Goal: Transaction & Acquisition: Subscribe to service/newsletter

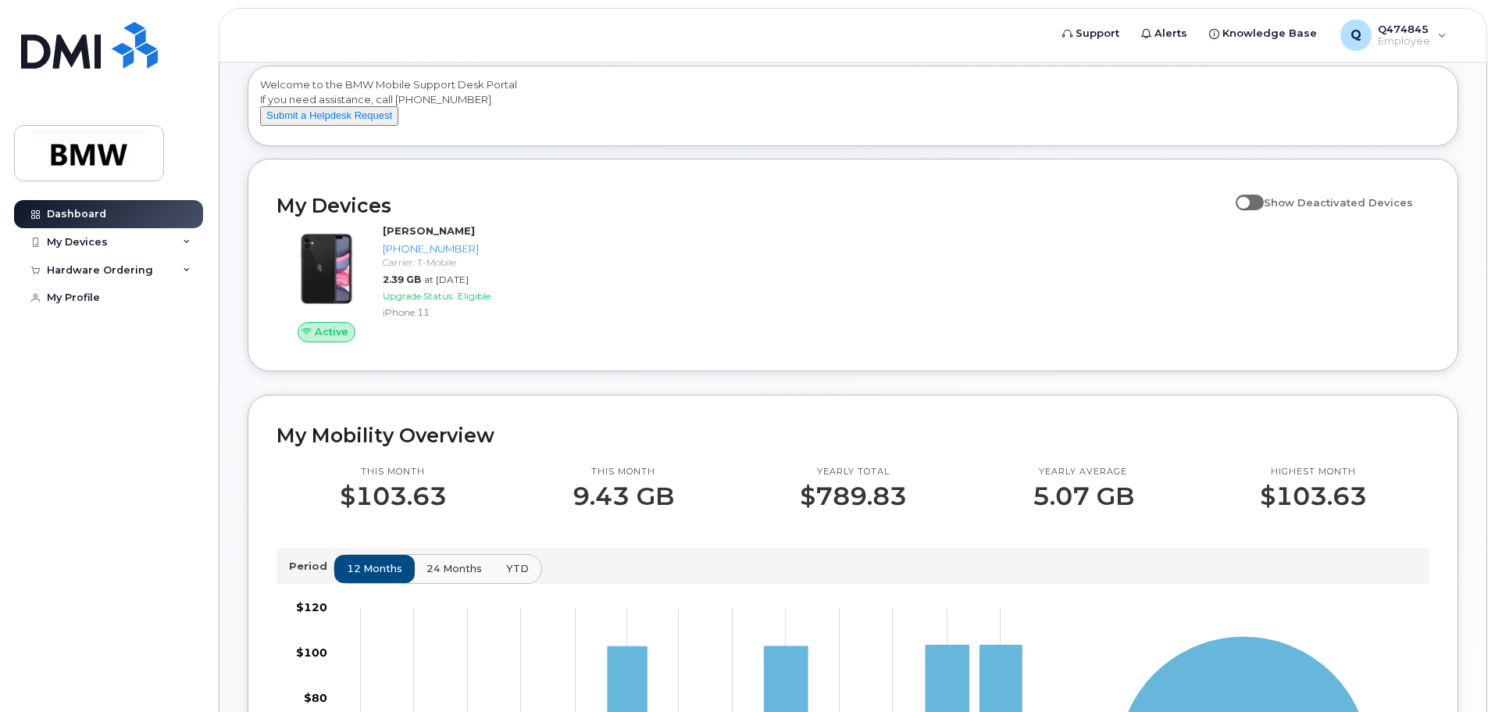
scroll to position [156, 0]
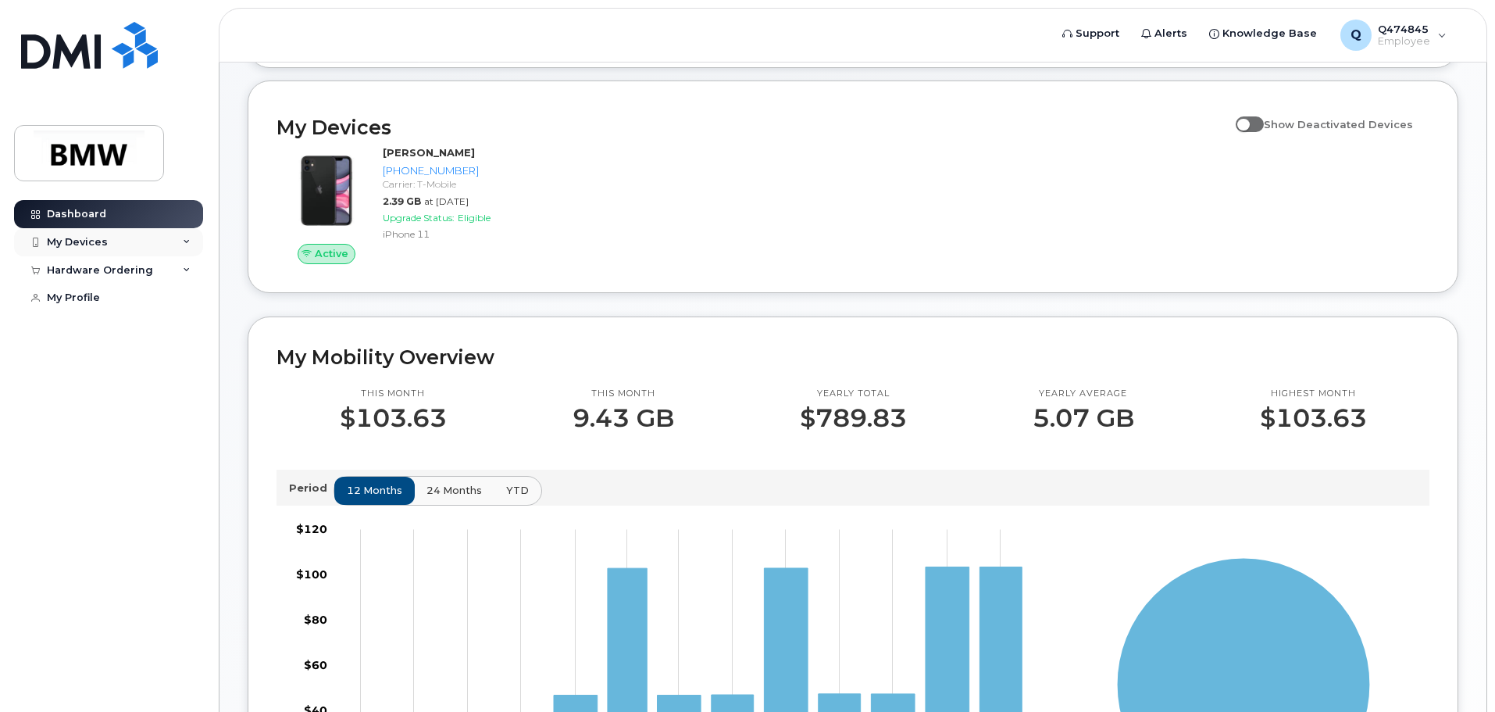
click at [160, 247] on div "My Devices" at bounding box center [108, 242] width 189 height 28
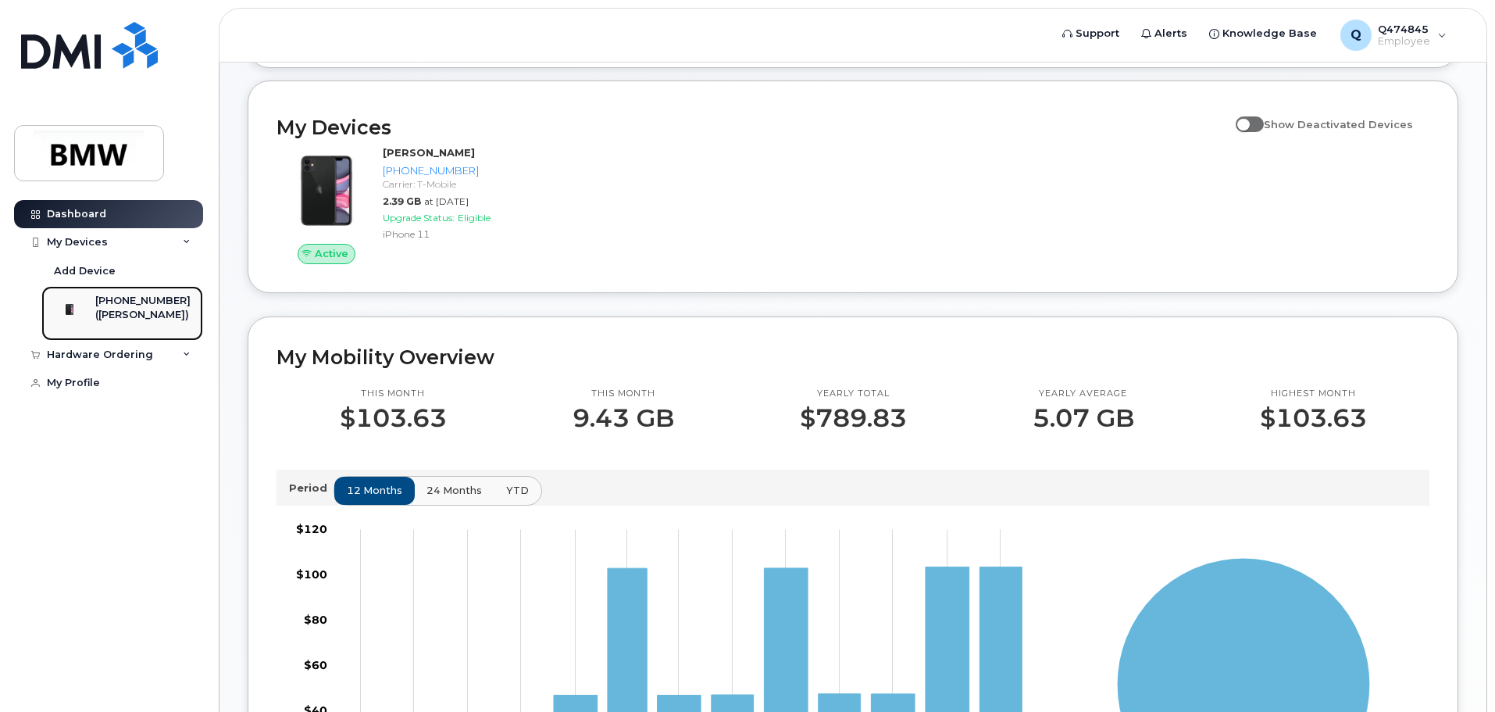
click at [138, 304] on div "[PHONE_NUMBER]" at bounding box center [142, 301] width 95 height 14
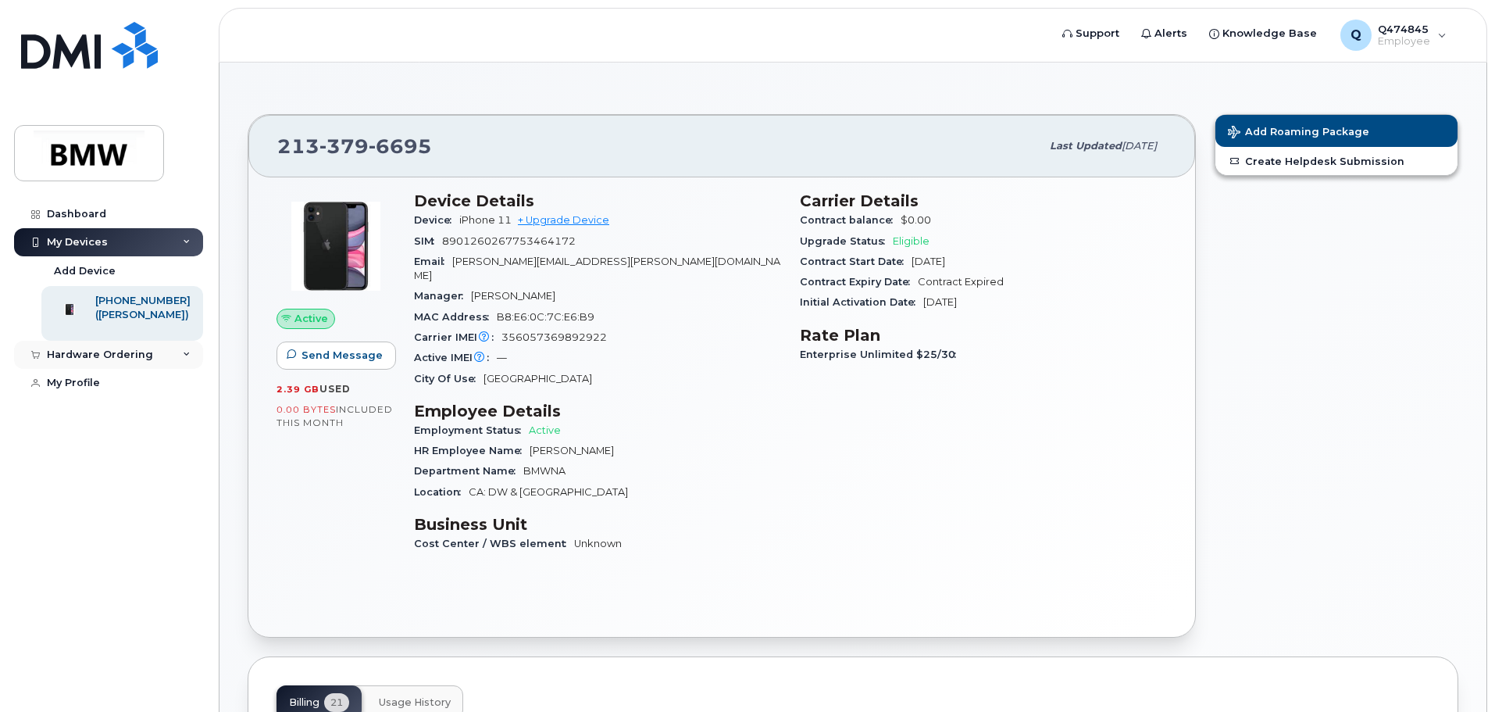
click at [134, 361] on div "Hardware Ordering" at bounding box center [100, 354] width 106 height 13
click at [98, 391] on div "New Order" at bounding box center [83, 384] width 59 height 14
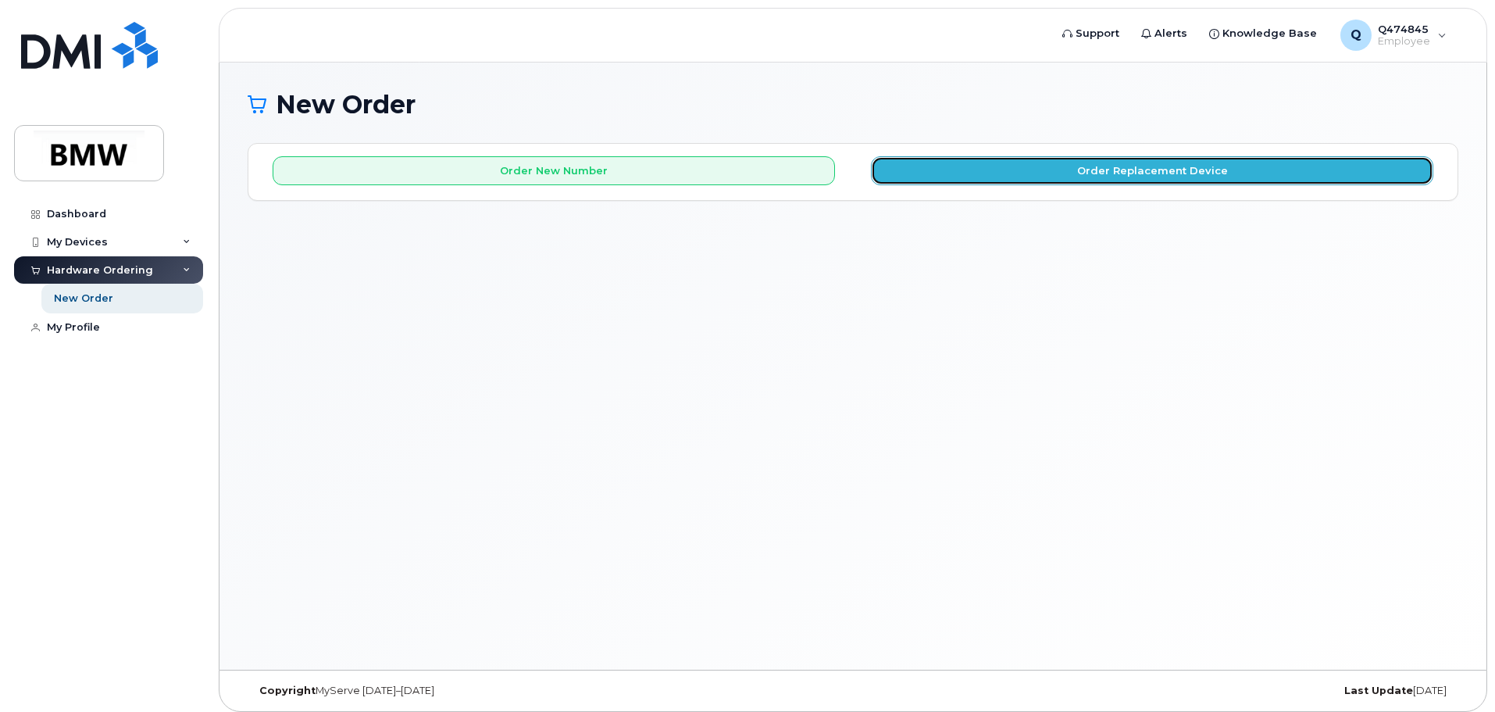
click at [1166, 176] on button "Order Replacement Device" at bounding box center [1152, 170] width 563 height 29
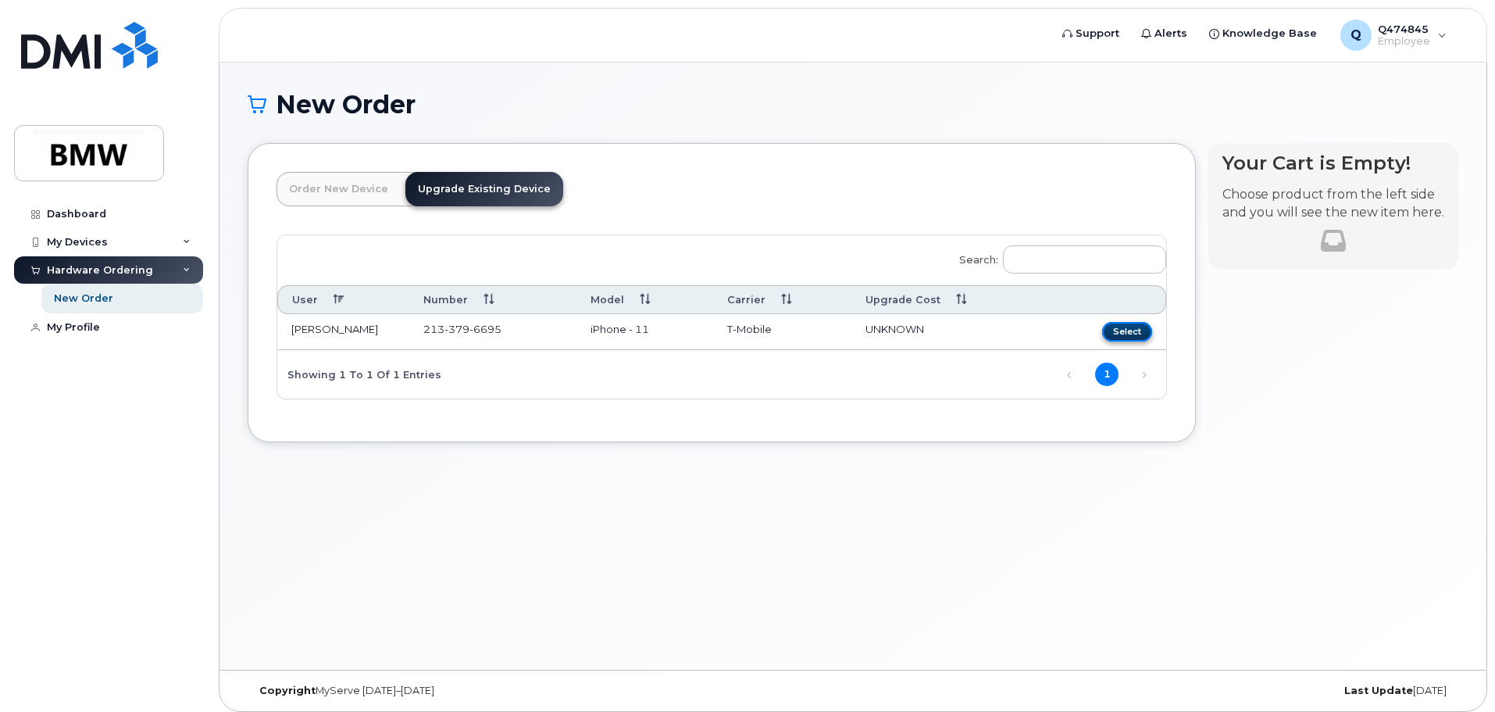
click at [1130, 332] on button "Select" at bounding box center [1127, 332] width 50 height 20
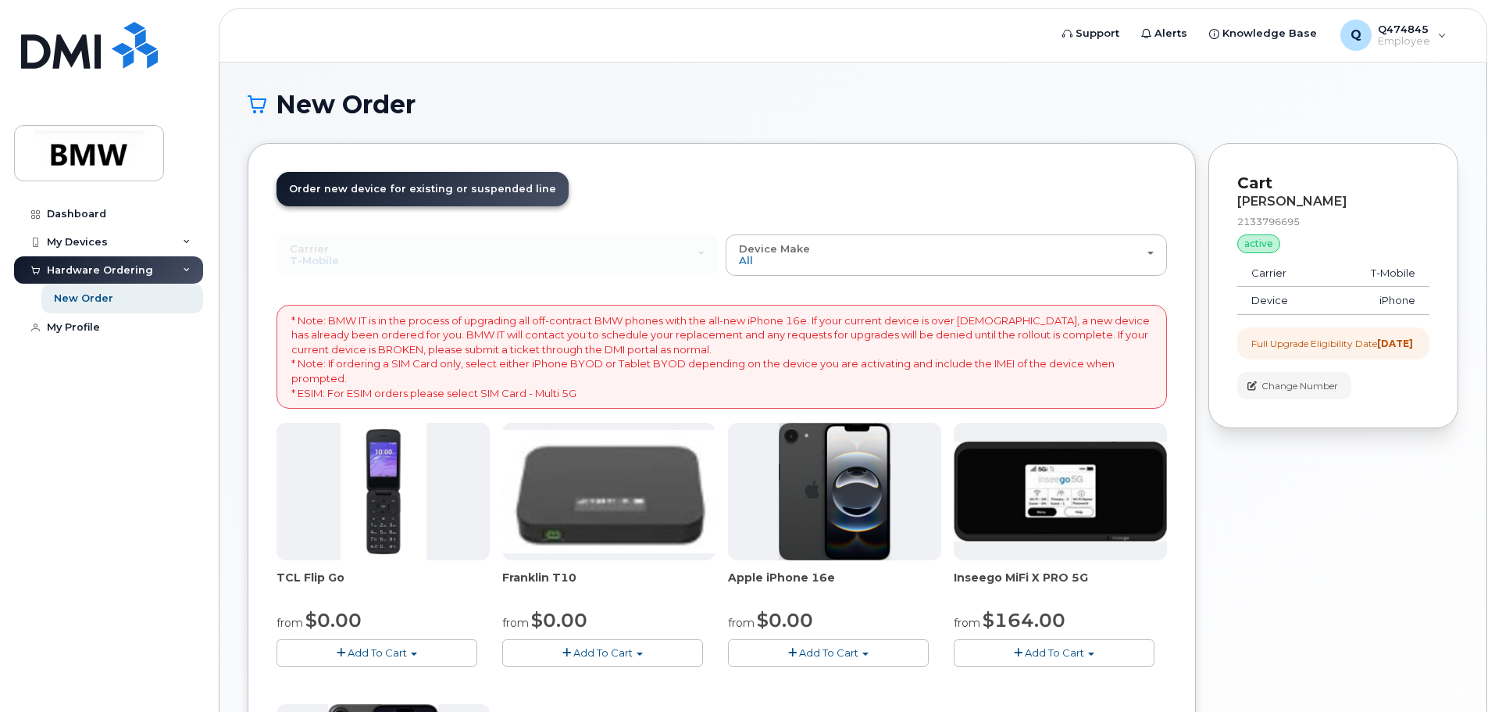
click at [237, 383] on div "New Order × Share This Order If you want to allow others to create or edit orde…" at bounding box center [853, 583] width 1267 height 1041
click at [832, 473] on img at bounding box center [835, 492] width 113 height 138
click at [841, 506] on img at bounding box center [835, 492] width 113 height 138
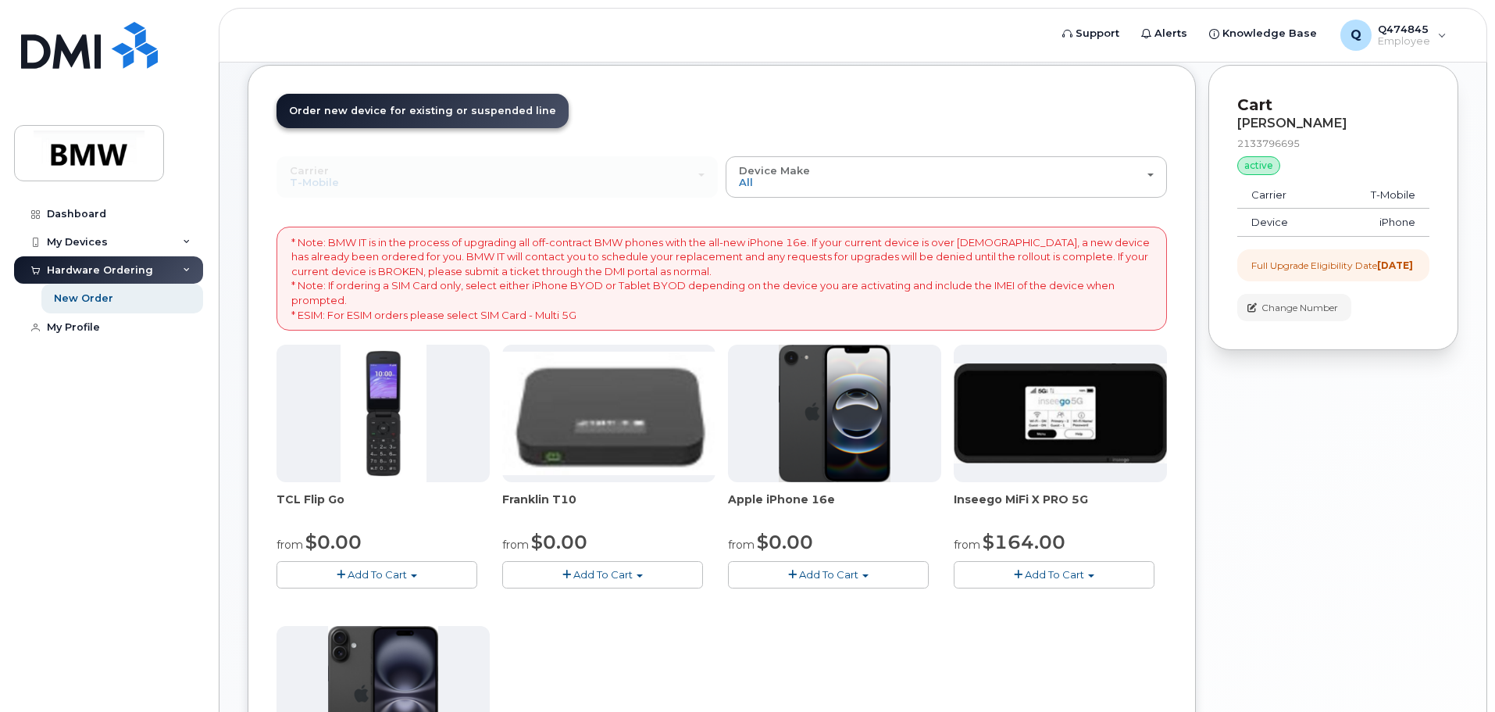
click at [833, 417] on img at bounding box center [835, 414] width 113 height 138
click at [835, 570] on span "Add To Cart" at bounding box center [828, 574] width 59 height 13
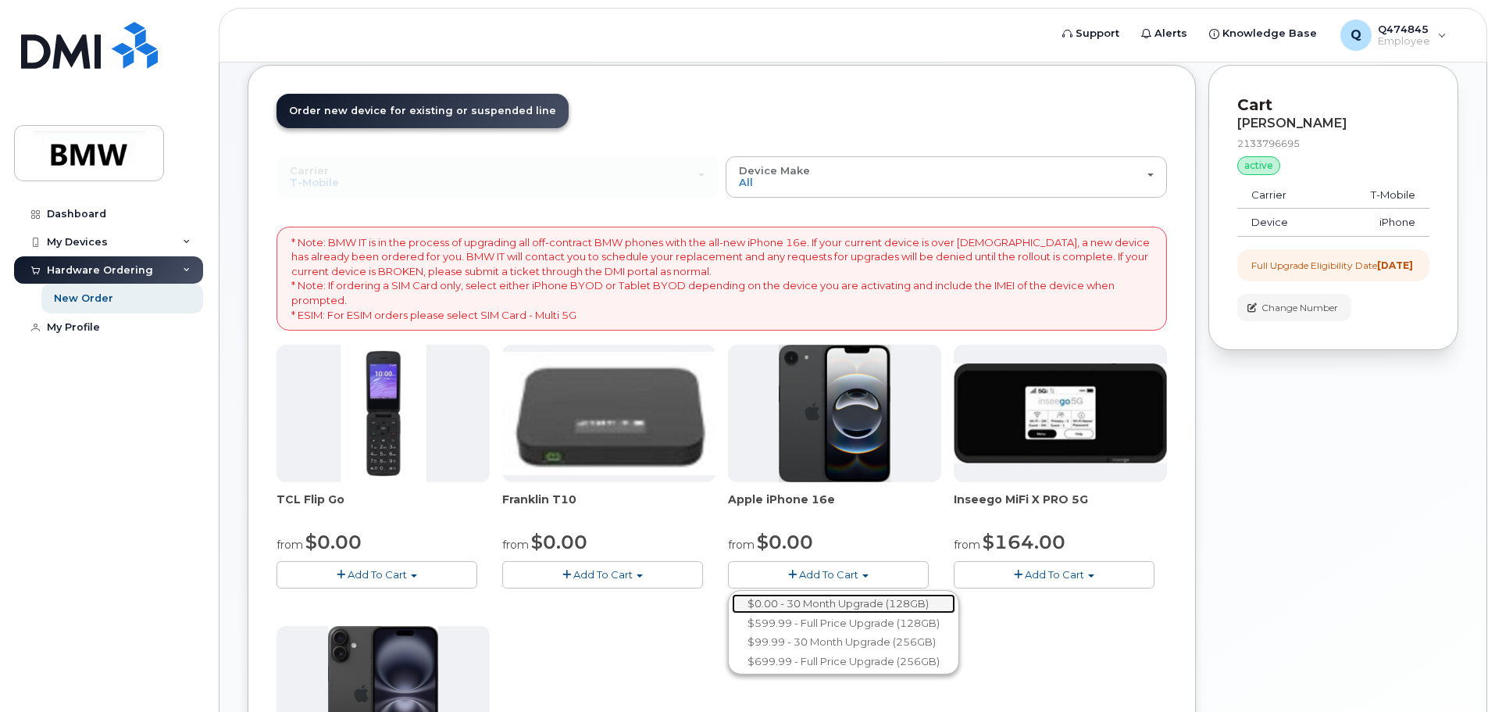
click at [877, 602] on link "$0.00 - 30 Month Upgrade (128GB)" at bounding box center [843, 604] width 223 height 20
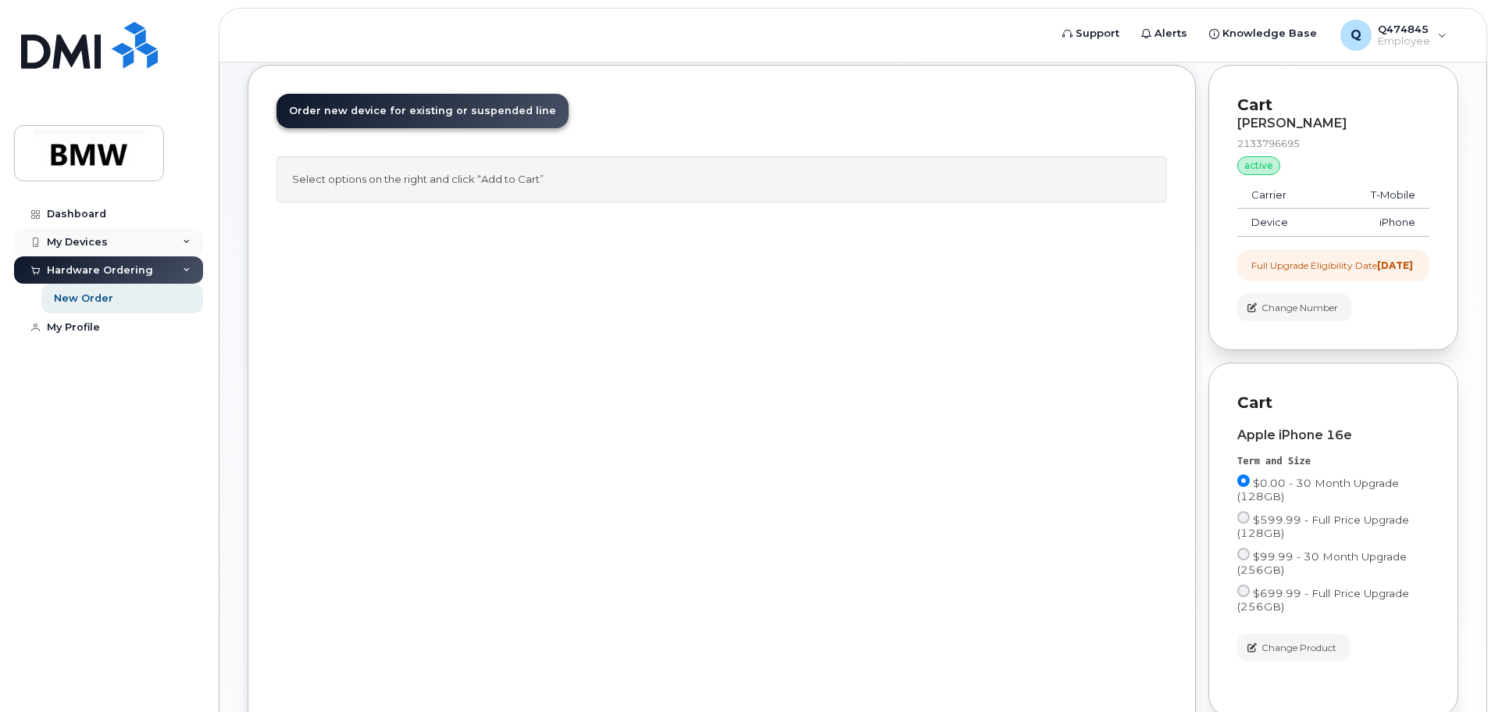
click at [90, 239] on div "My Devices" at bounding box center [77, 242] width 61 height 13
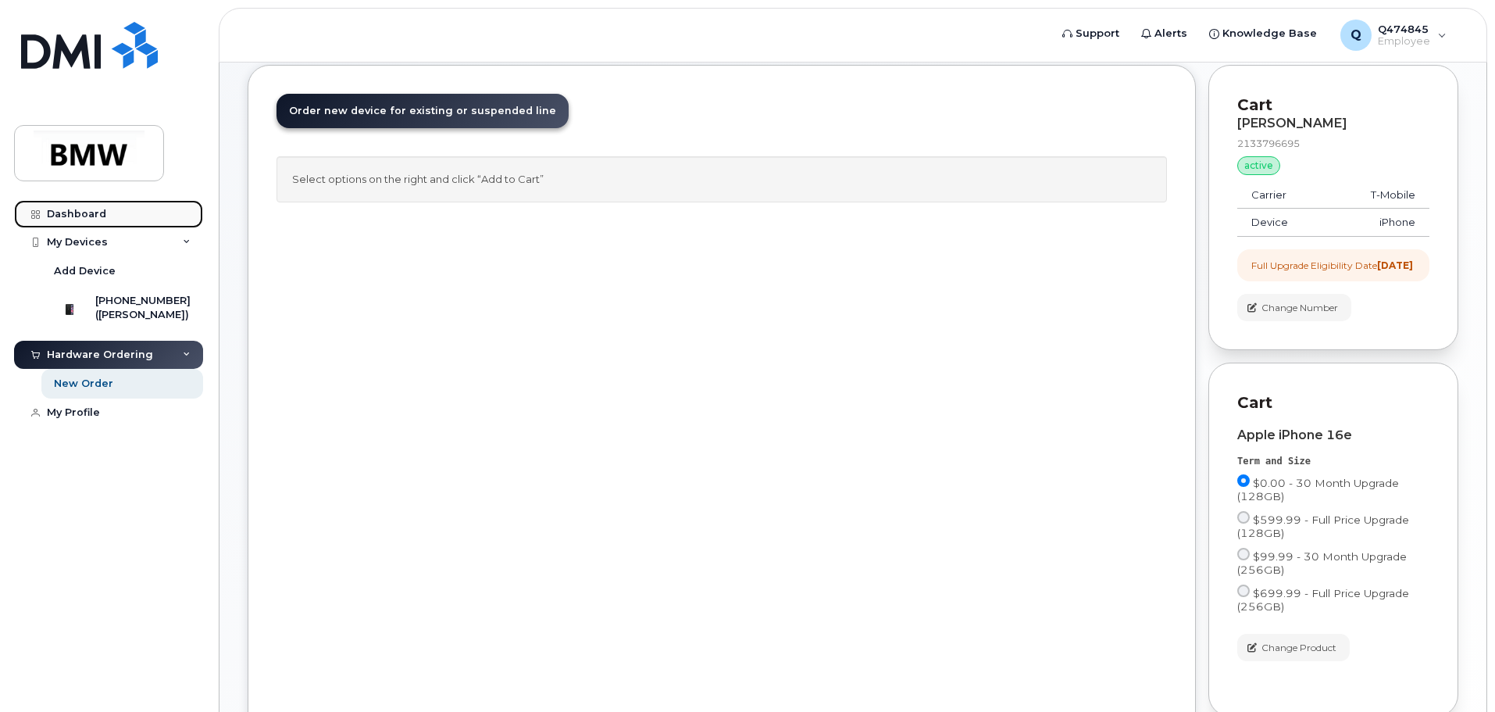
click at [91, 210] on div "Dashboard" at bounding box center [76, 214] width 59 height 13
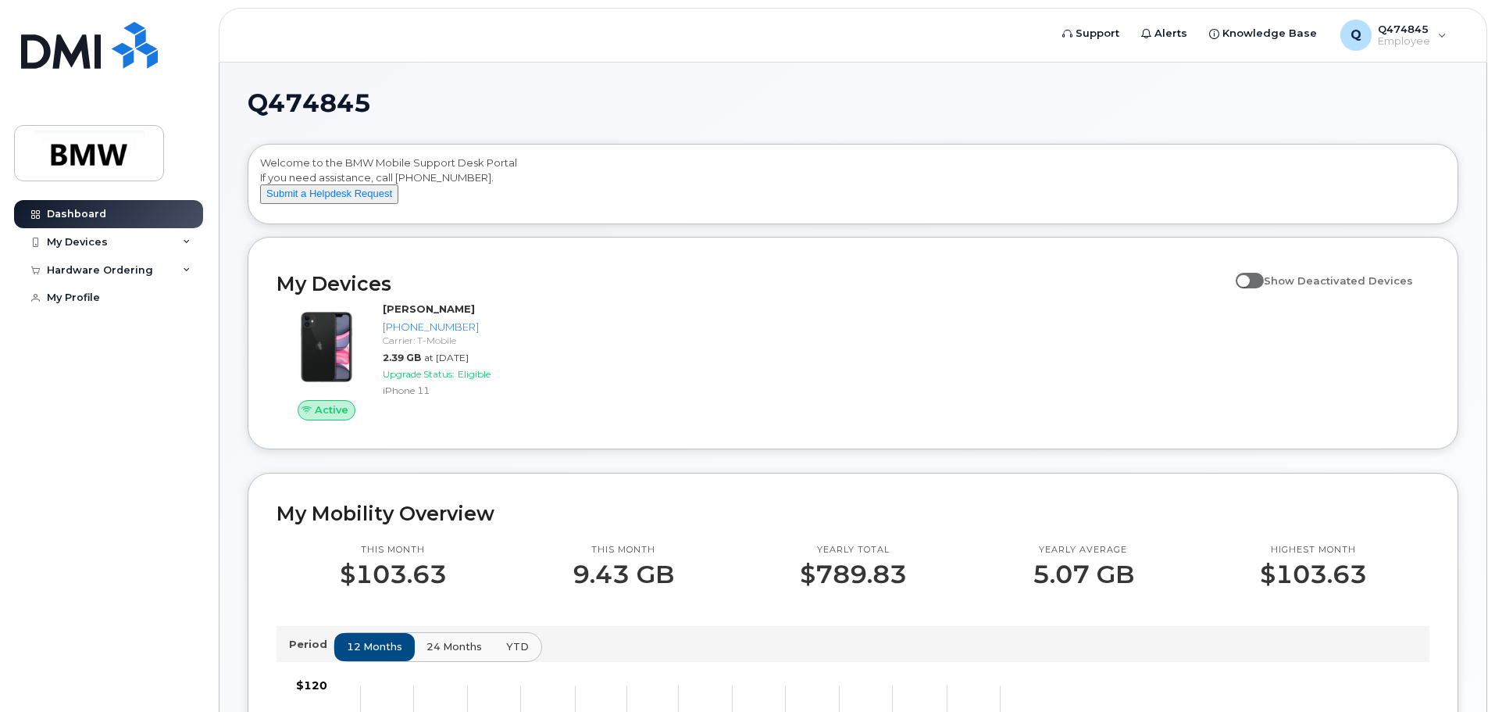
click at [223, 364] on div "Q474845 Welcome to the BMW Mobile Support Desk Portal If you need assistance, c…" at bounding box center [853, 706] width 1267 height 1286
click at [1391, 42] on span "Employee" at bounding box center [1404, 41] width 52 height 13
click at [974, 87] on div "Q474845 Welcome to the BMW Mobile Support Desk Portal If you need assistance, c…" at bounding box center [853, 706] width 1267 height 1286
click at [96, 241] on div "My Devices" at bounding box center [77, 242] width 61 height 13
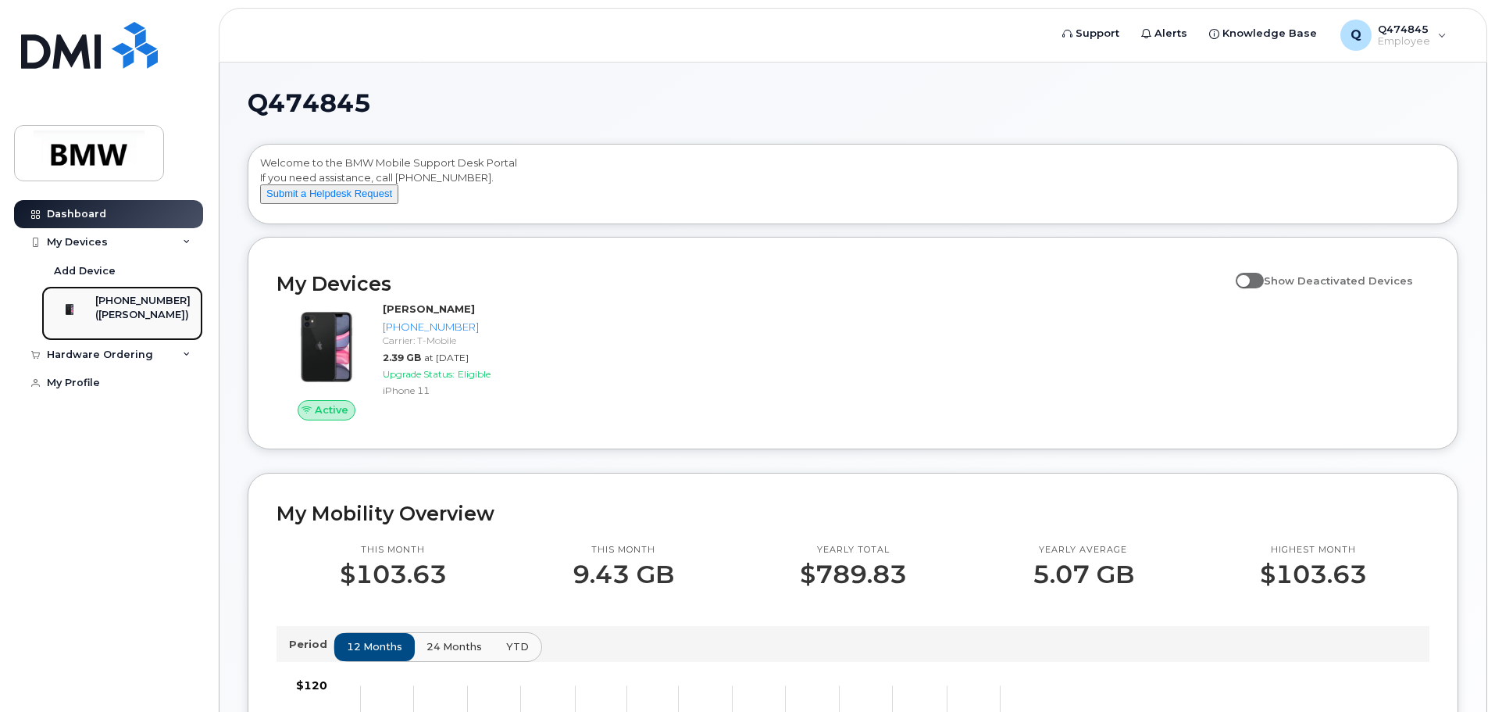
click at [109, 305] on div "213-379-6695 (John Stady)" at bounding box center [119, 313] width 141 height 39
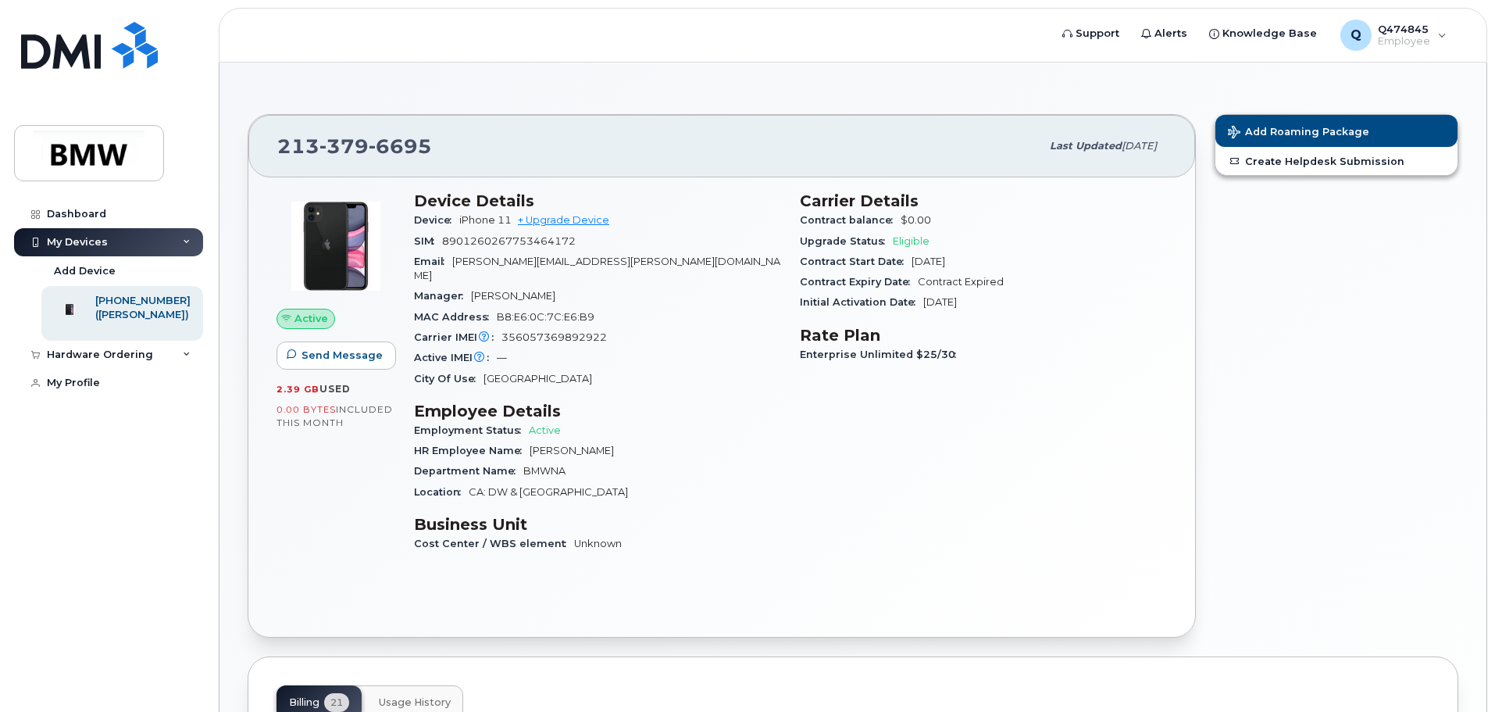
click at [230, 416] on div "213 379 6695 Last updated Aug 12, 2025 Active Send Message 2.39 GB  used 0.00 B…" at bounding box center [853, 539] width 1267 height 952
click at [1330, 131] on span "Add Roaming Package" at bounding box center [1298, 133] width 141 height 15
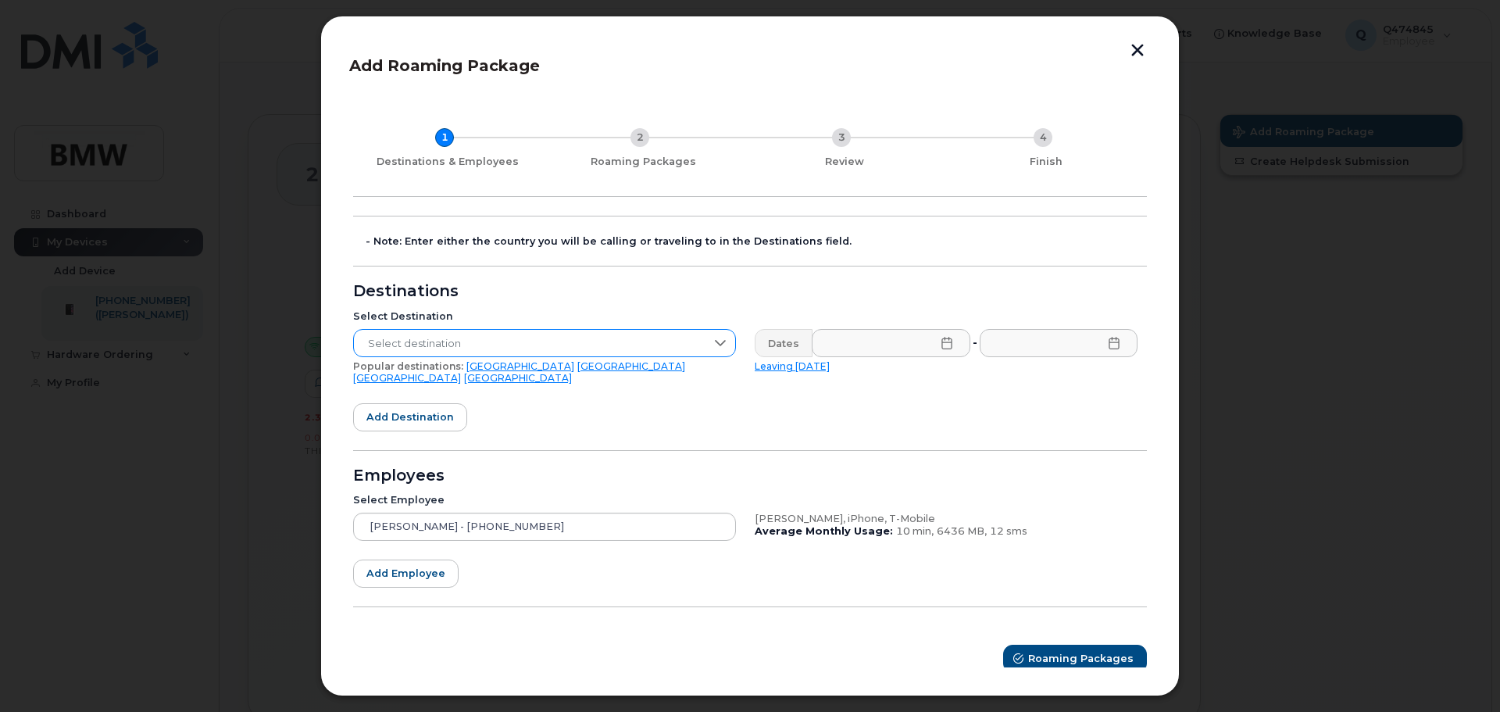
click at [538, 345] on span "Select destination" at bounding box center [530, 344] width 352 height 28
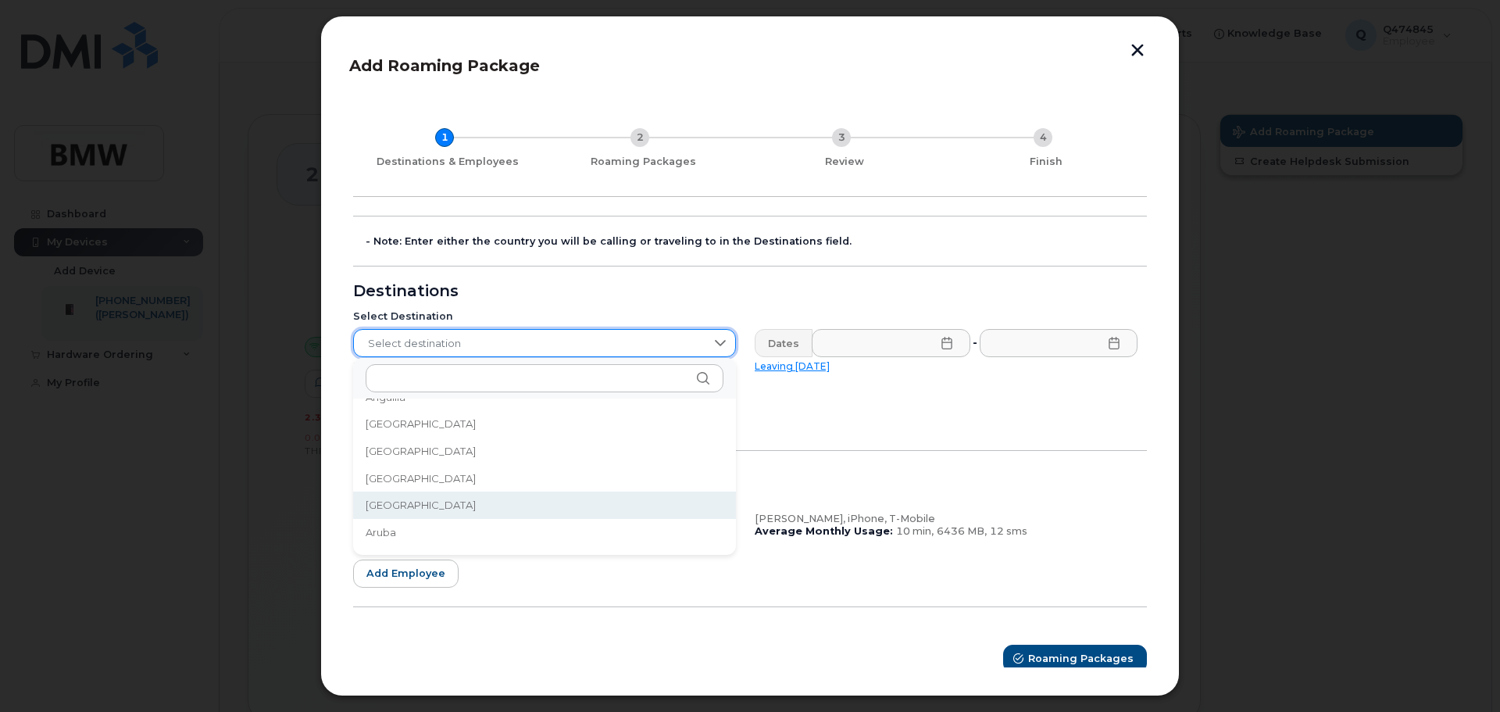
scroll to position [234, 0]
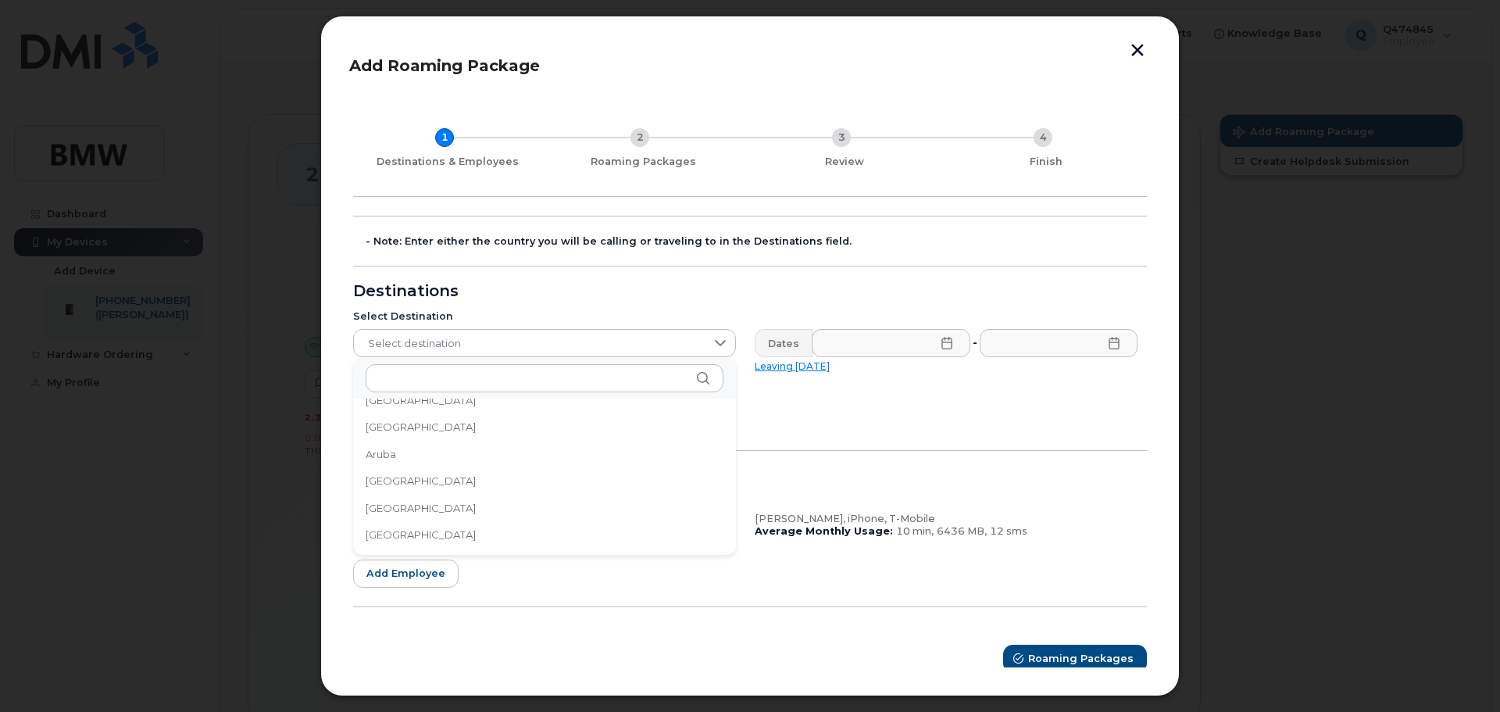
click at [413, 484] on li "Australia" at bounding box center [544, 480] width 383 height 27
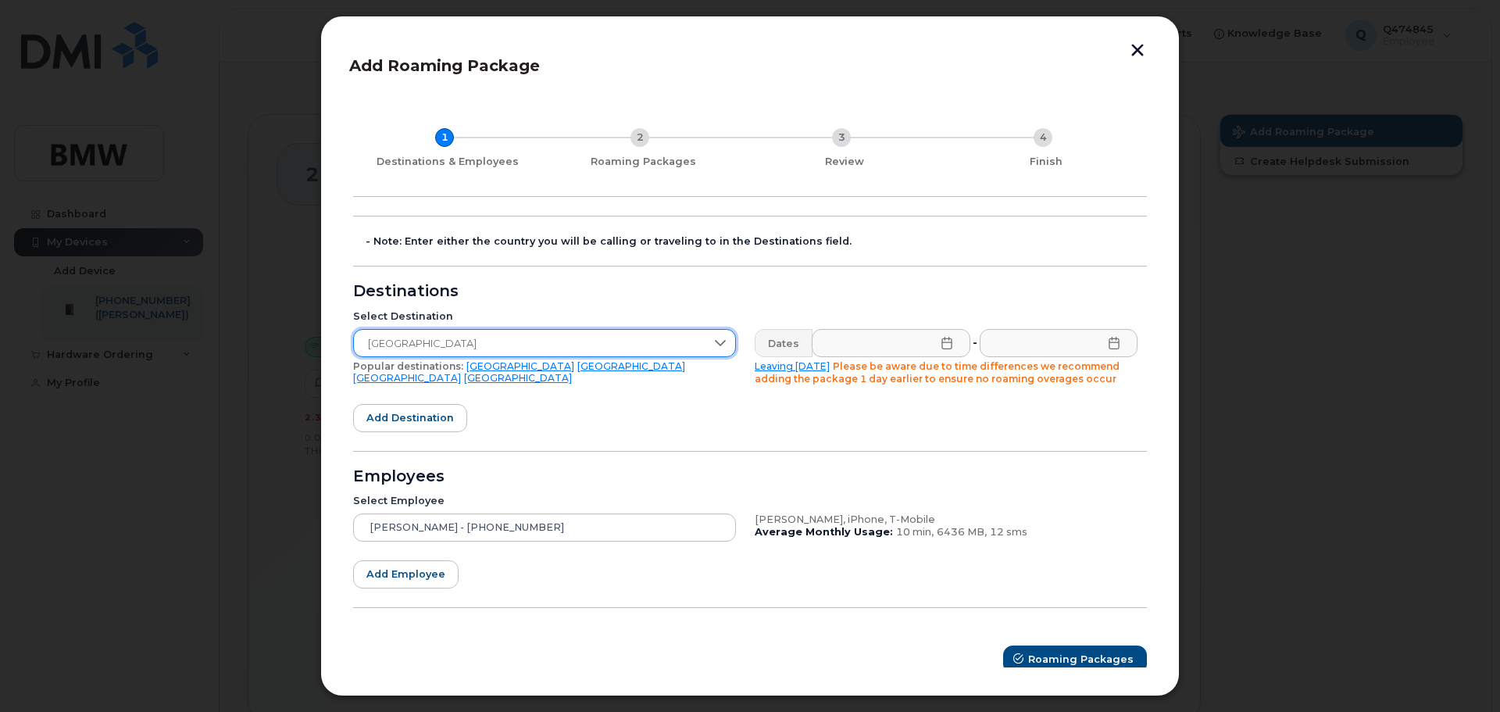
click at [944, 341] on icon at bounding box center [947, 343] width 13 height 13
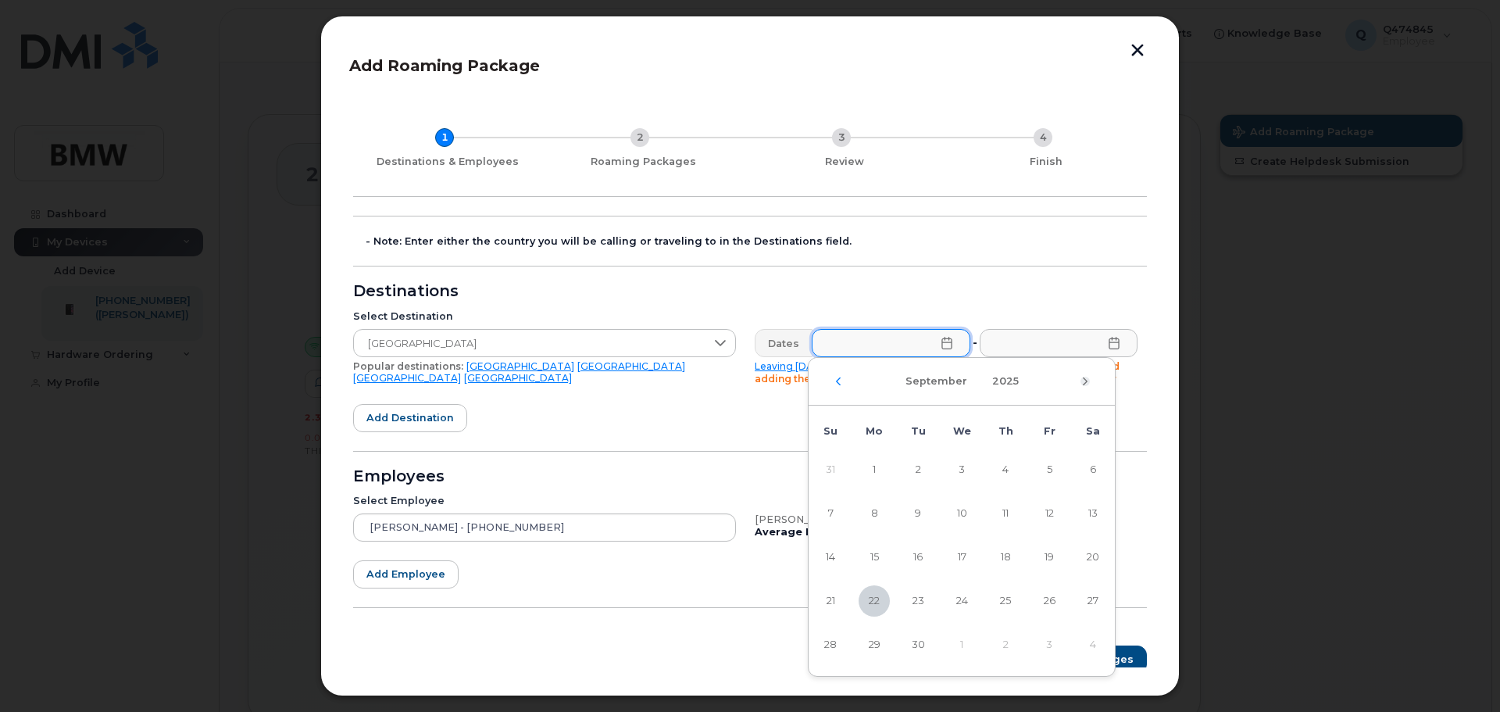
click at [1084, 377] on icon "Next Month" at bounding box center [1085, 381] width 9 height 13
click at [873, 519] on span "6" at bounding box center [874, 513] width 31 height 31
type input "10/06/2025"
click at [1056, 344] on input "text" at bounding box center [1058, 343] width 159 height 28
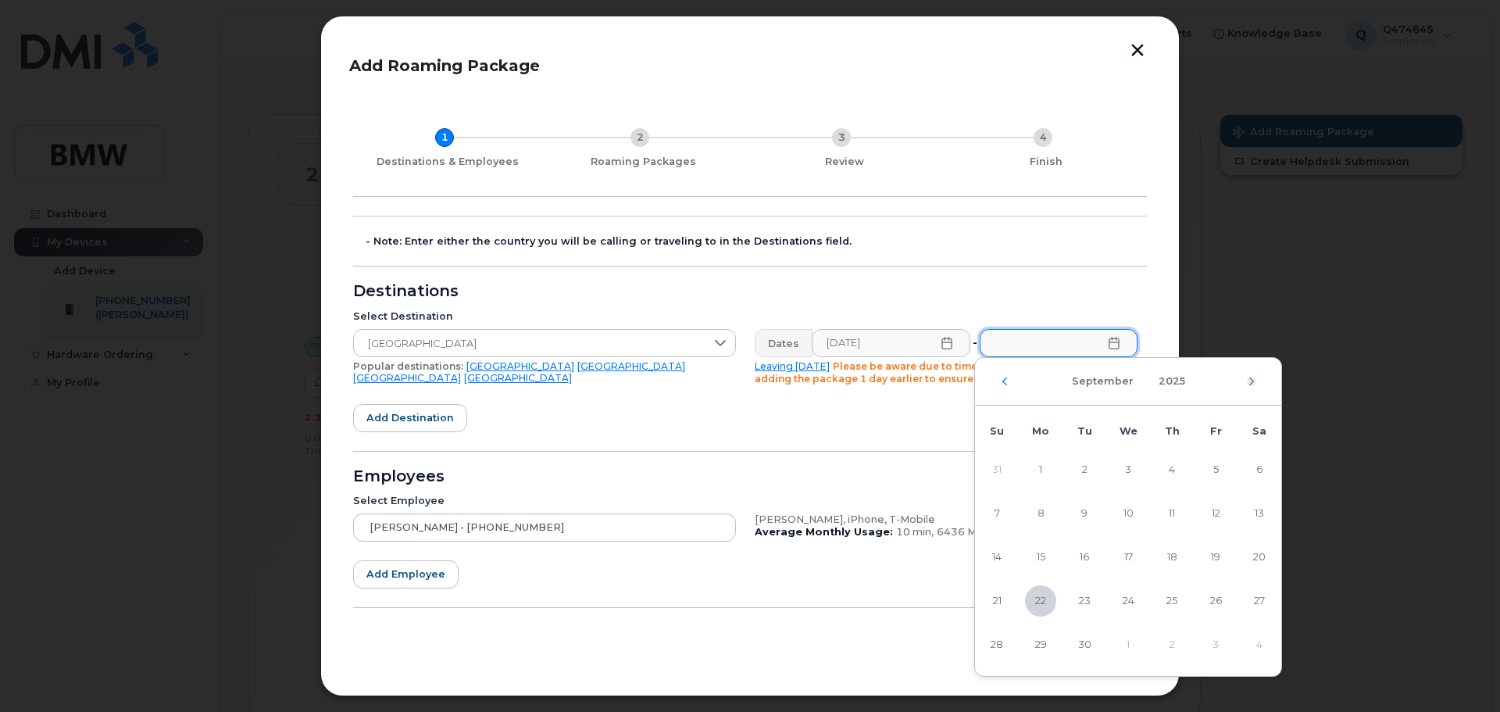
click at [1252, 377] on icon "Next Month" at bounding box center [1251, 381] width 9 height 13
click at [1259, 553] on span "18" at bounding box center [1259, 556] width 31 height 31
type input "10/18/2025"
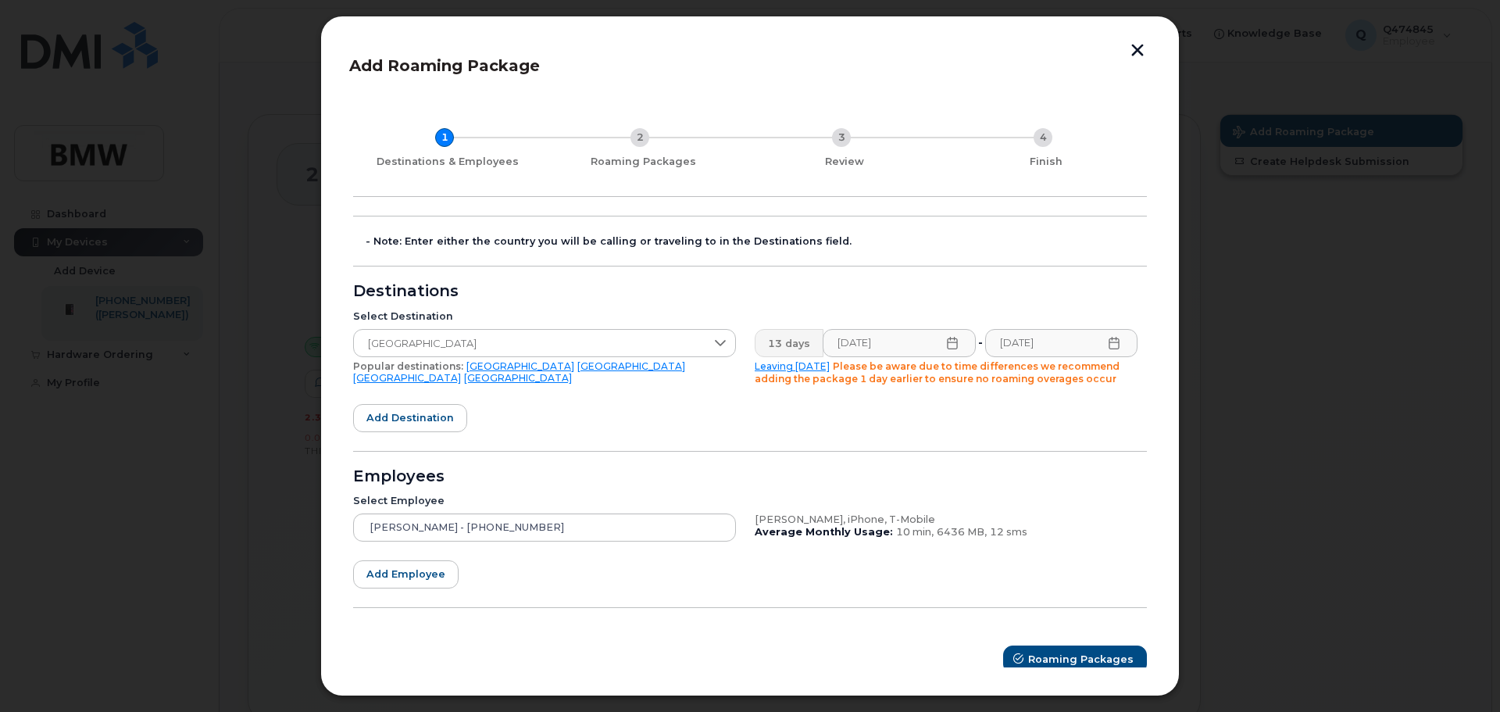
click at [763, 439] on form "- Note: Enter either the country you will be calling or traveling to in the Des…" at bounding box center [750, 445] width 794 height 458
click at [712, 437] on form "- Note: Enter either the country you will be calling or traveling to in the Des…" at bounding box center [750, 445] width 794 height 458
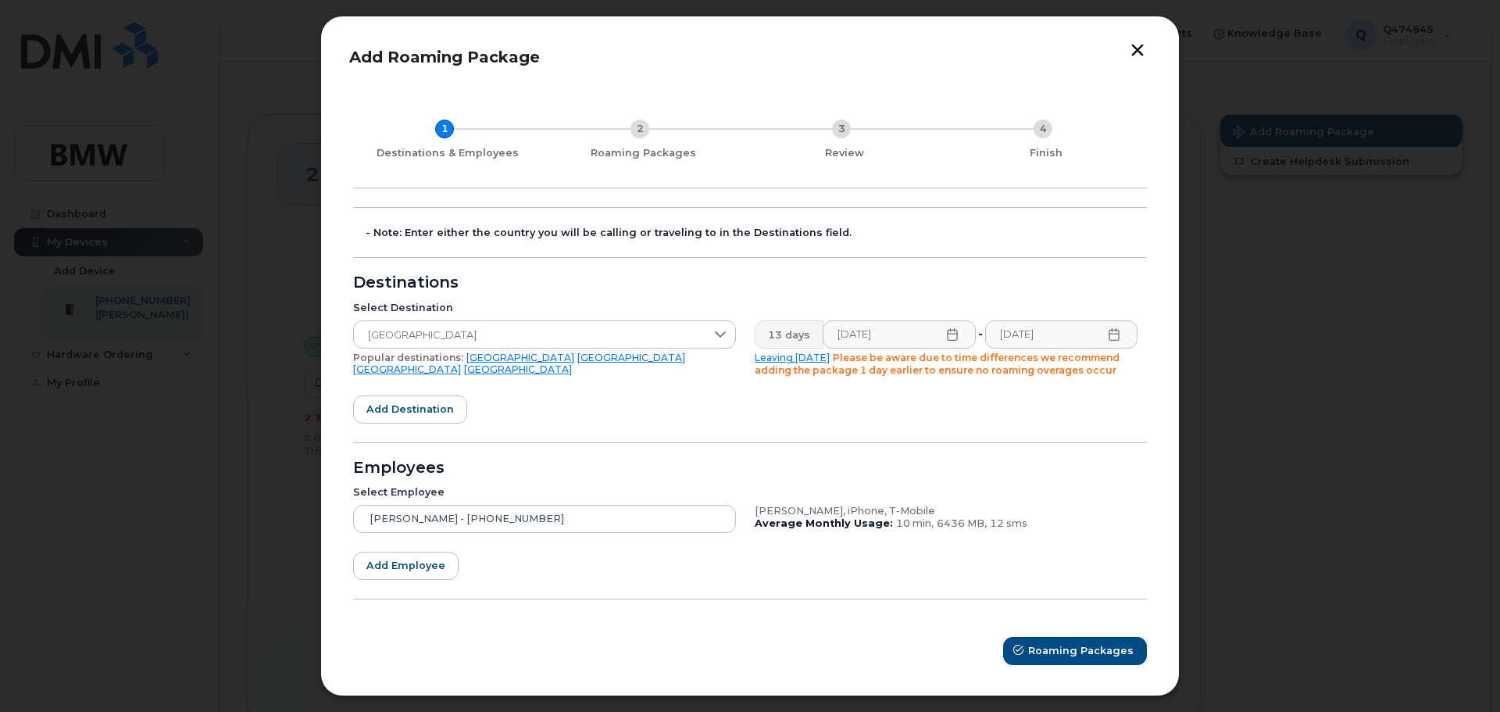
scroll to position [10, 0]
click at [1088, 648] on span "Roaming Packages" at bounding box center [1081, 648] width 105 height 15
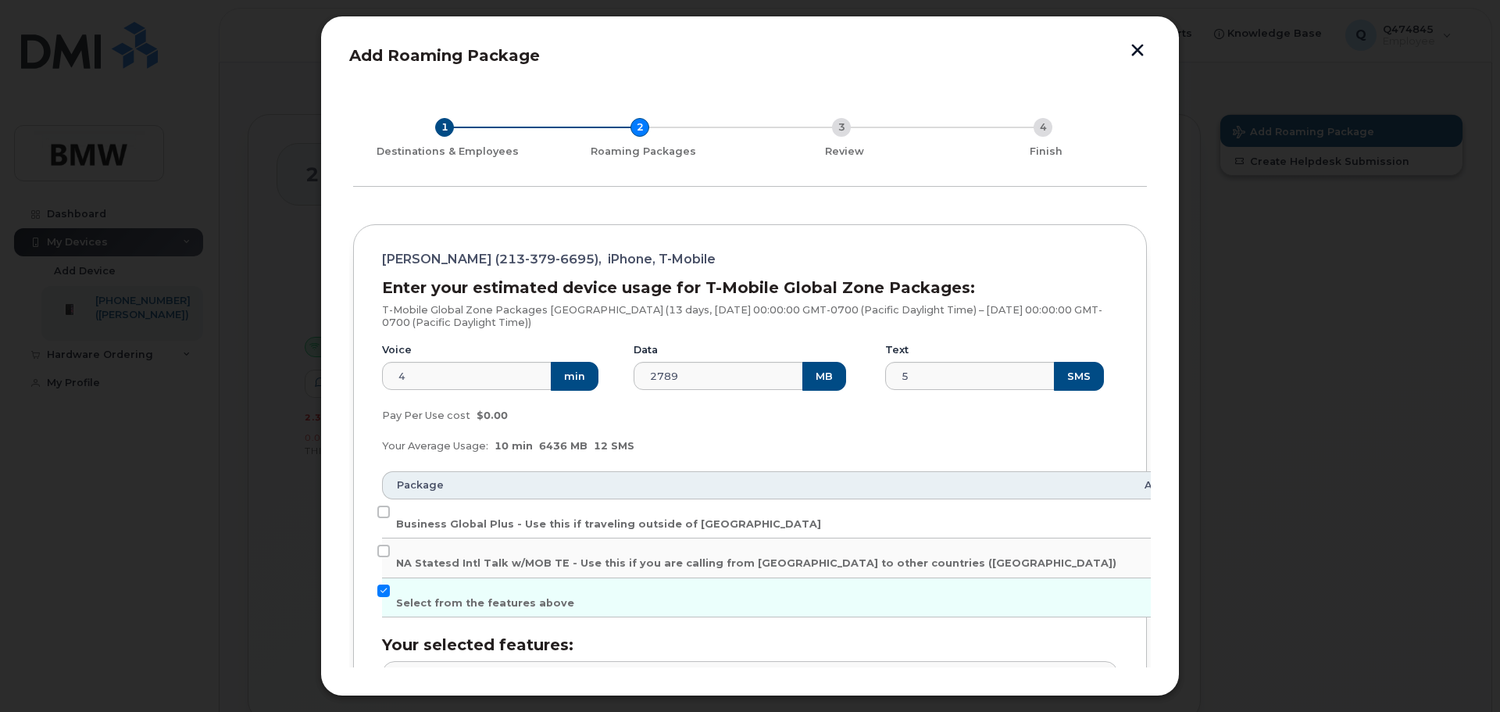
click at [724, 442] on div "Your Average Usage: 10 min 6436 MB 12 SMS" at bounding box center [750, 445] width 755 height 31
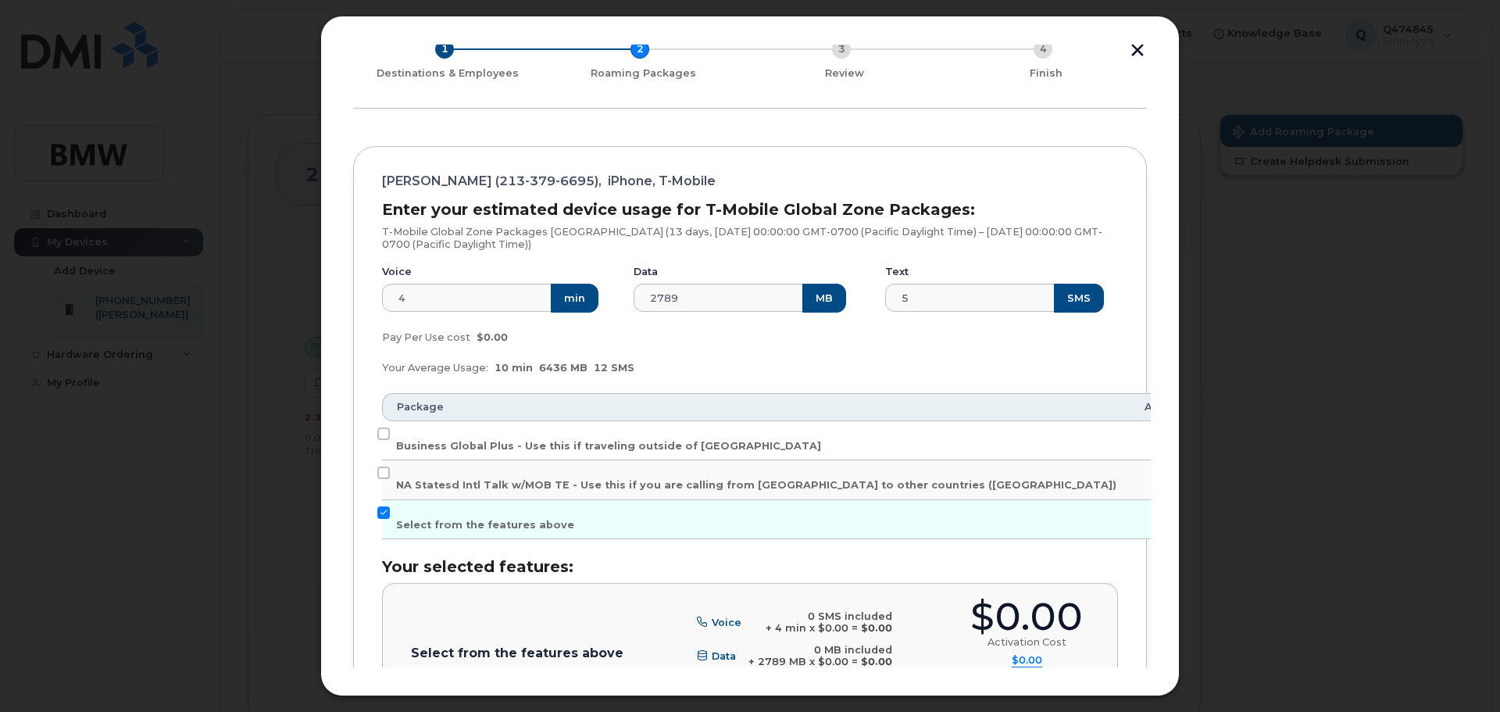
scroll to position [166, 0]
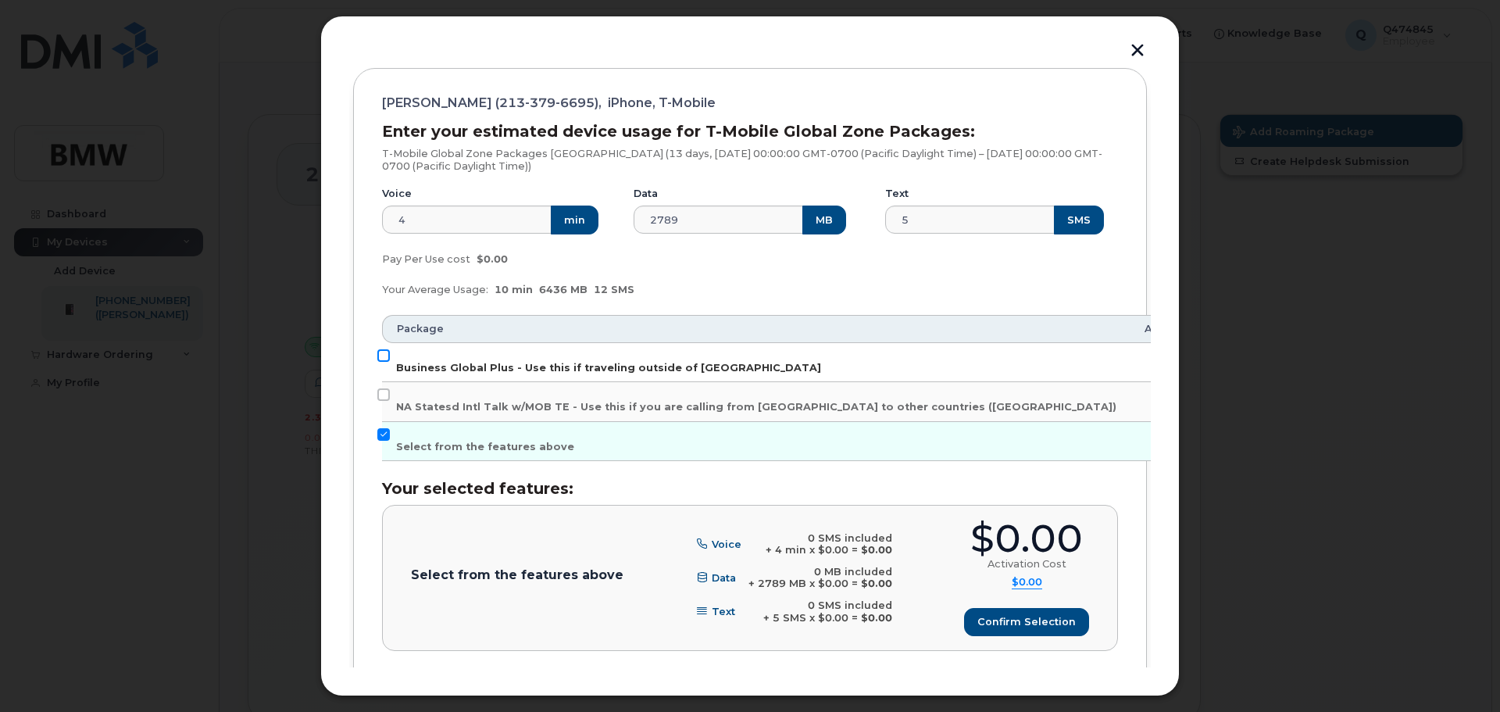
click at [378, 353] on input "Business Global Plus - Use this if traveling outside of North America" at bounding box center [383, 355] width 13 height 13
checkbox input "true"
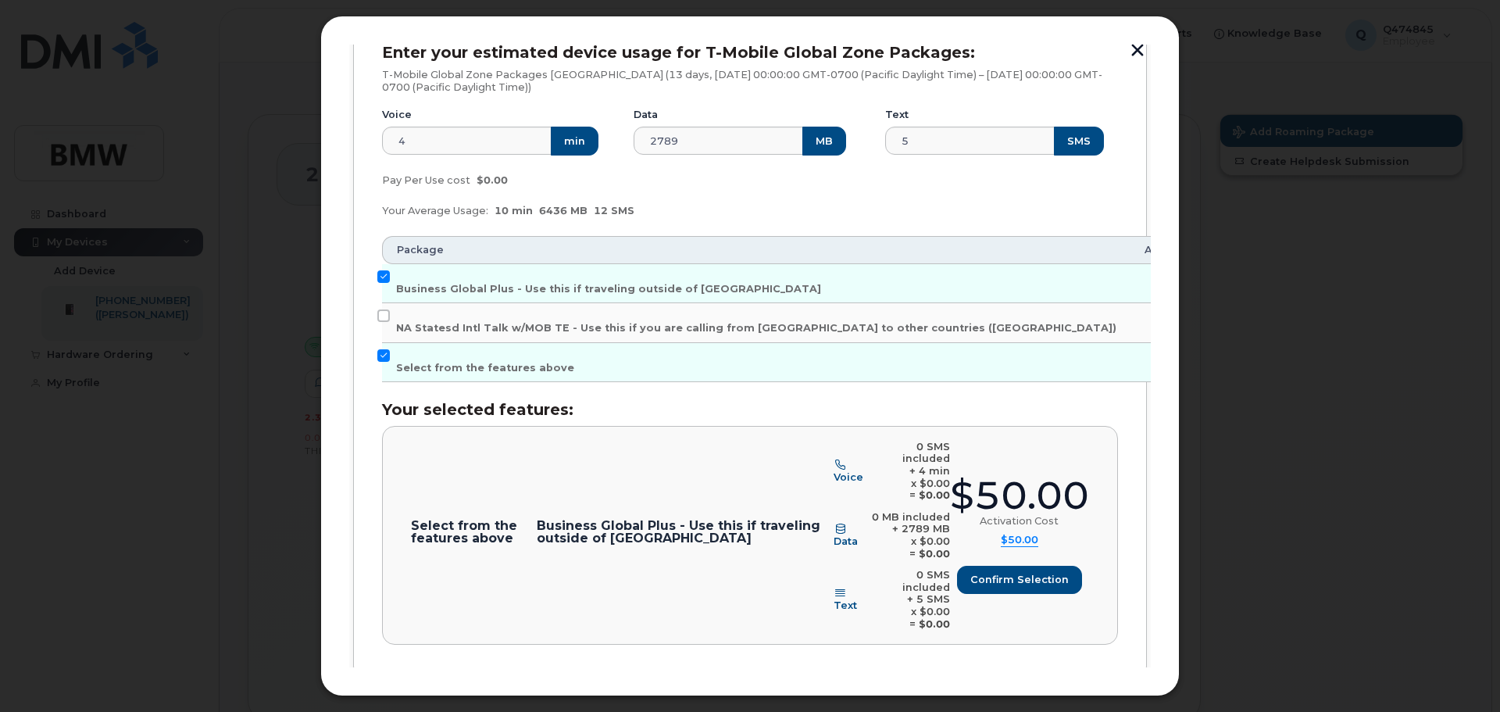
scroll to position [274, 0]
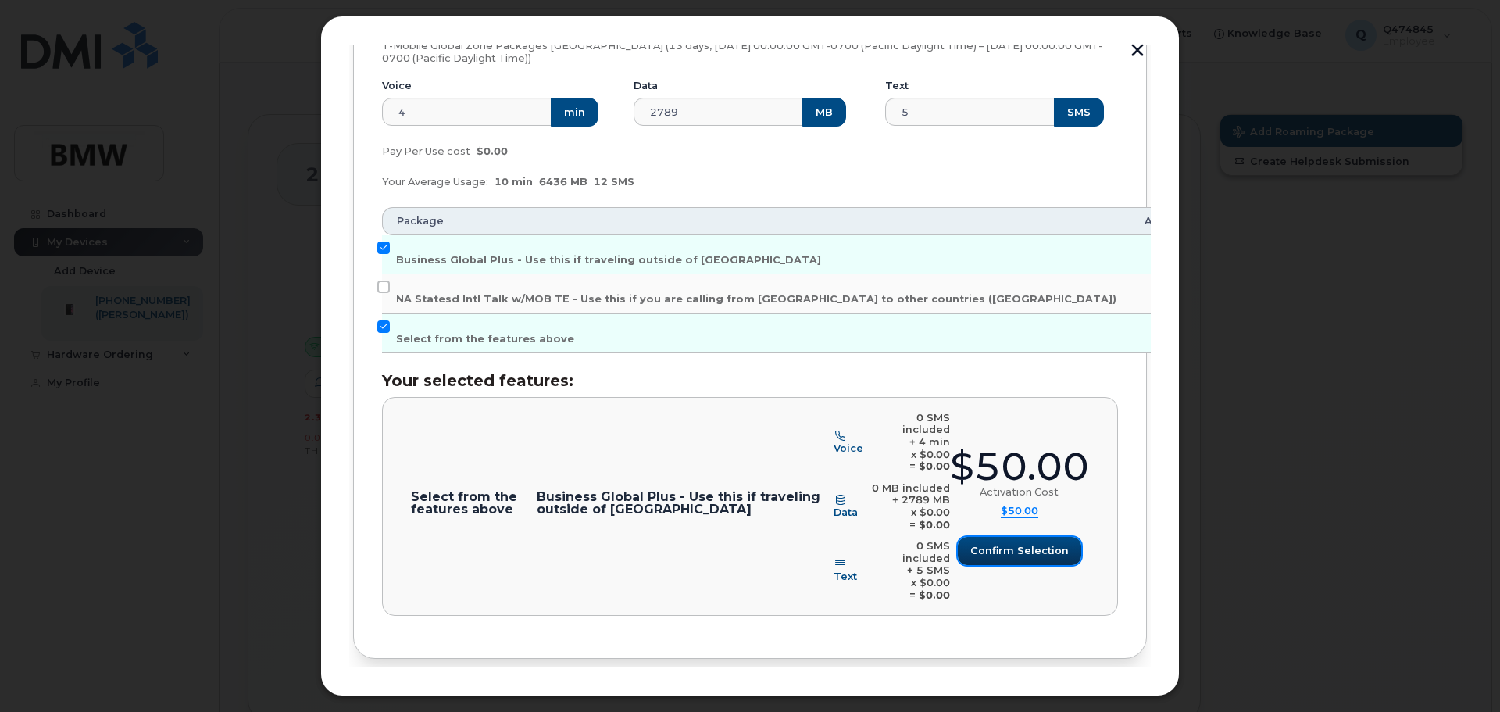
click at [1017, 543] on span "Confirm selection" at bounding box center [1019, 550] width 98 height 15
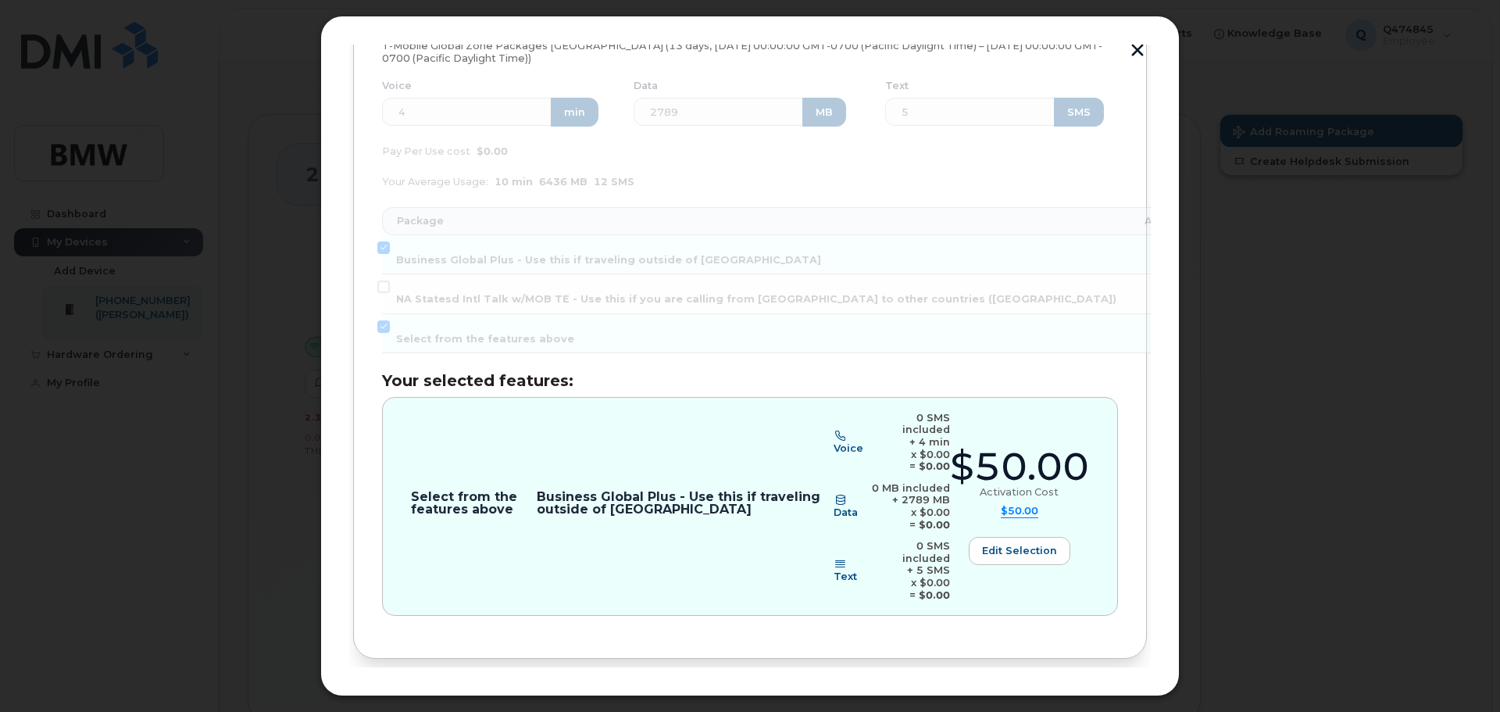
click at [1096, 703] on span "Review" at bounding box center [1103, 710] width 39 height 15
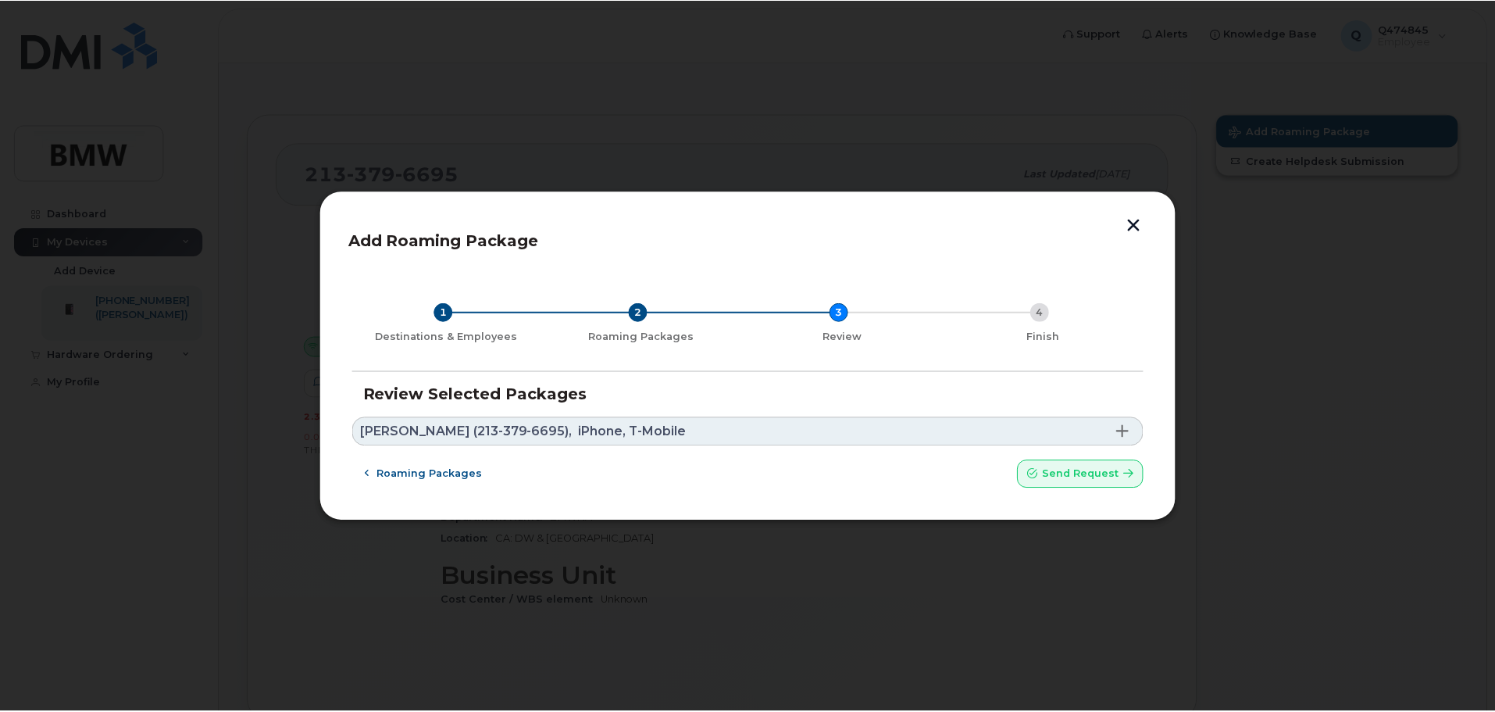
scroll to position [0, 0]
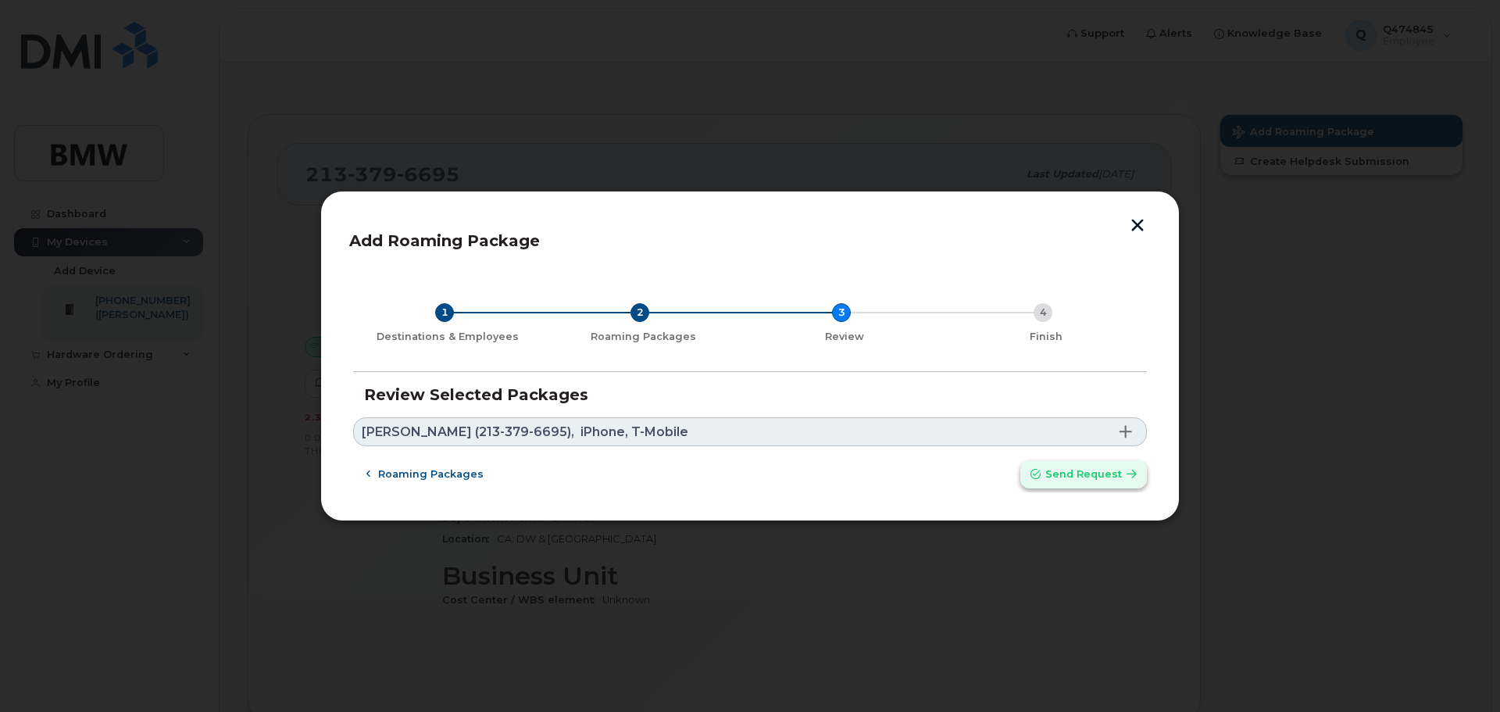
click at [1113, 477] on span "Send request" at bounding box center [1083, 473] width 77 height 15
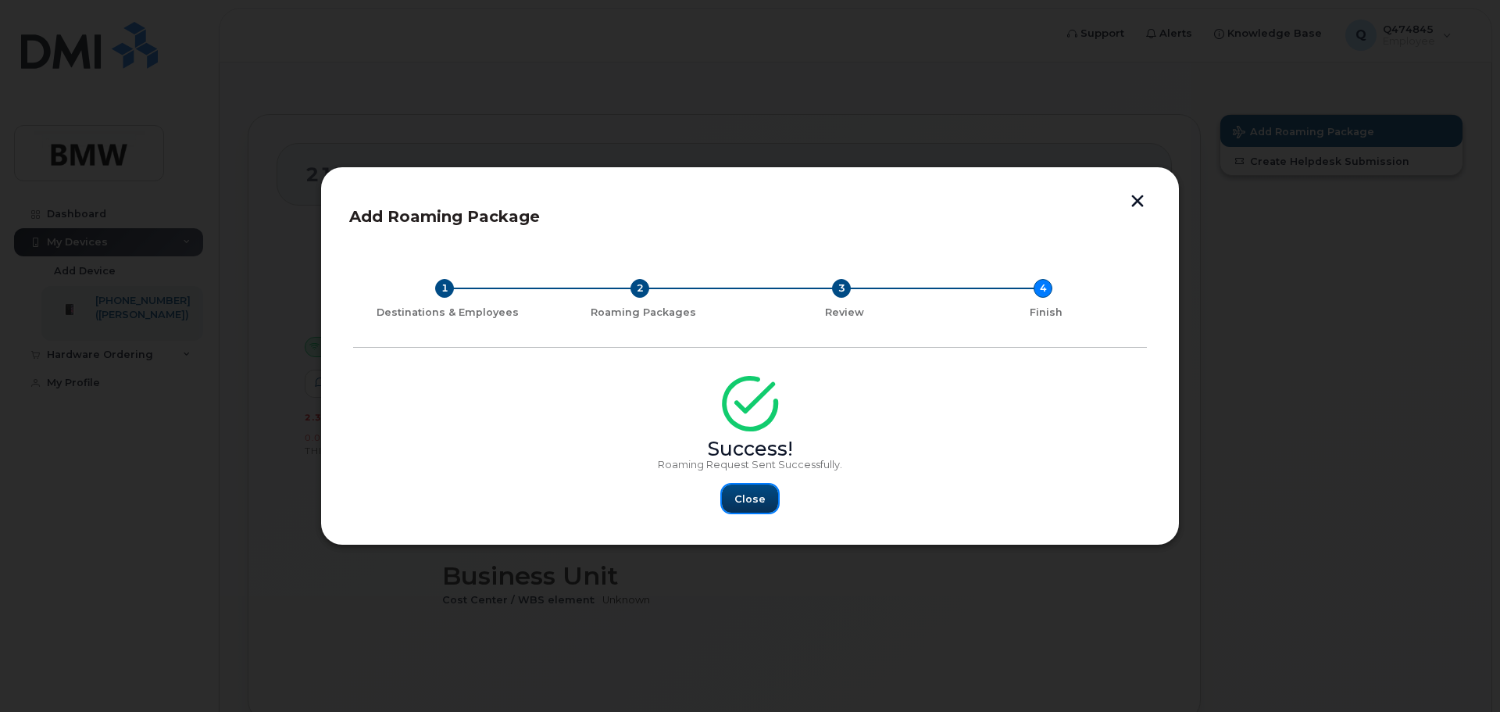
click at [752, 493] on span "Close" at bounding box center [749, 498] width 31 height 15
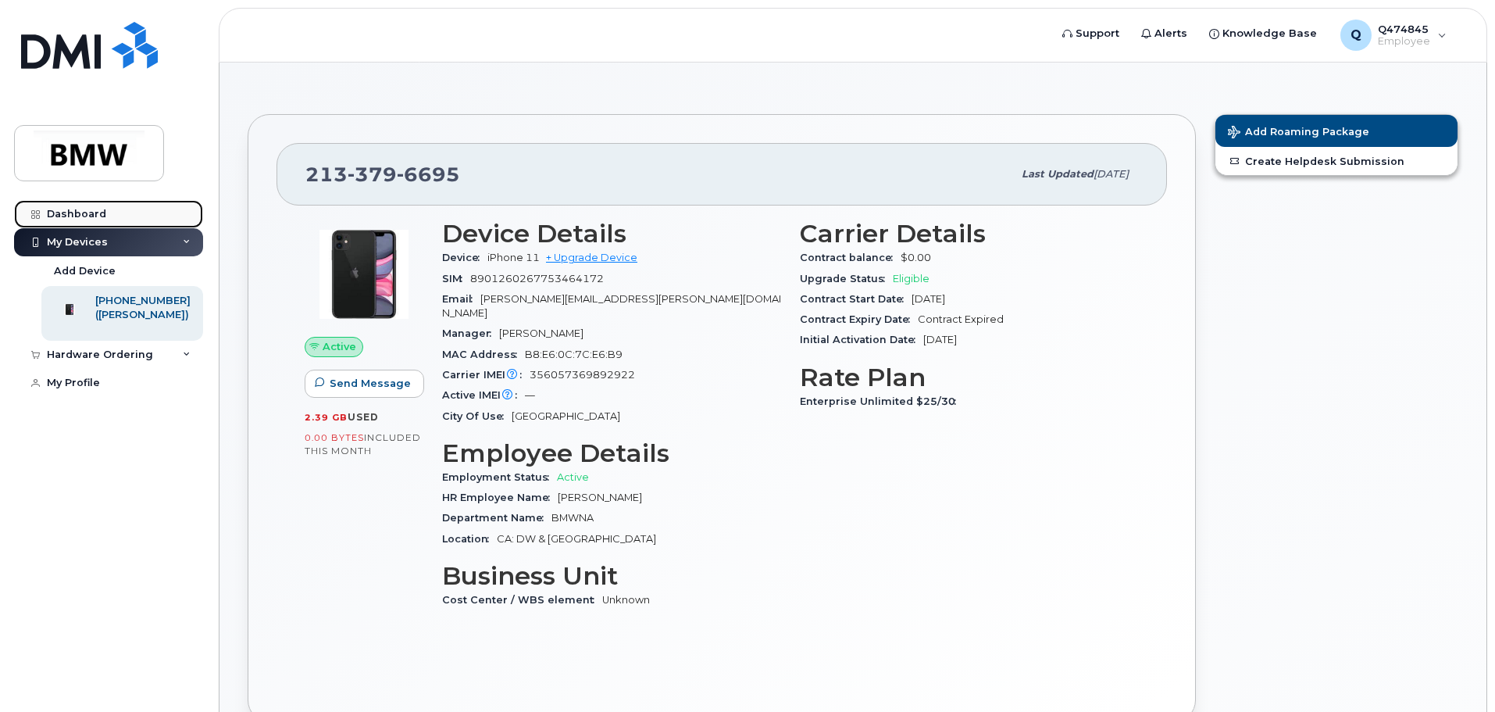
click at [103, 213] on div "Dashboard" at bounding box center [76, 214] width 59 height 13
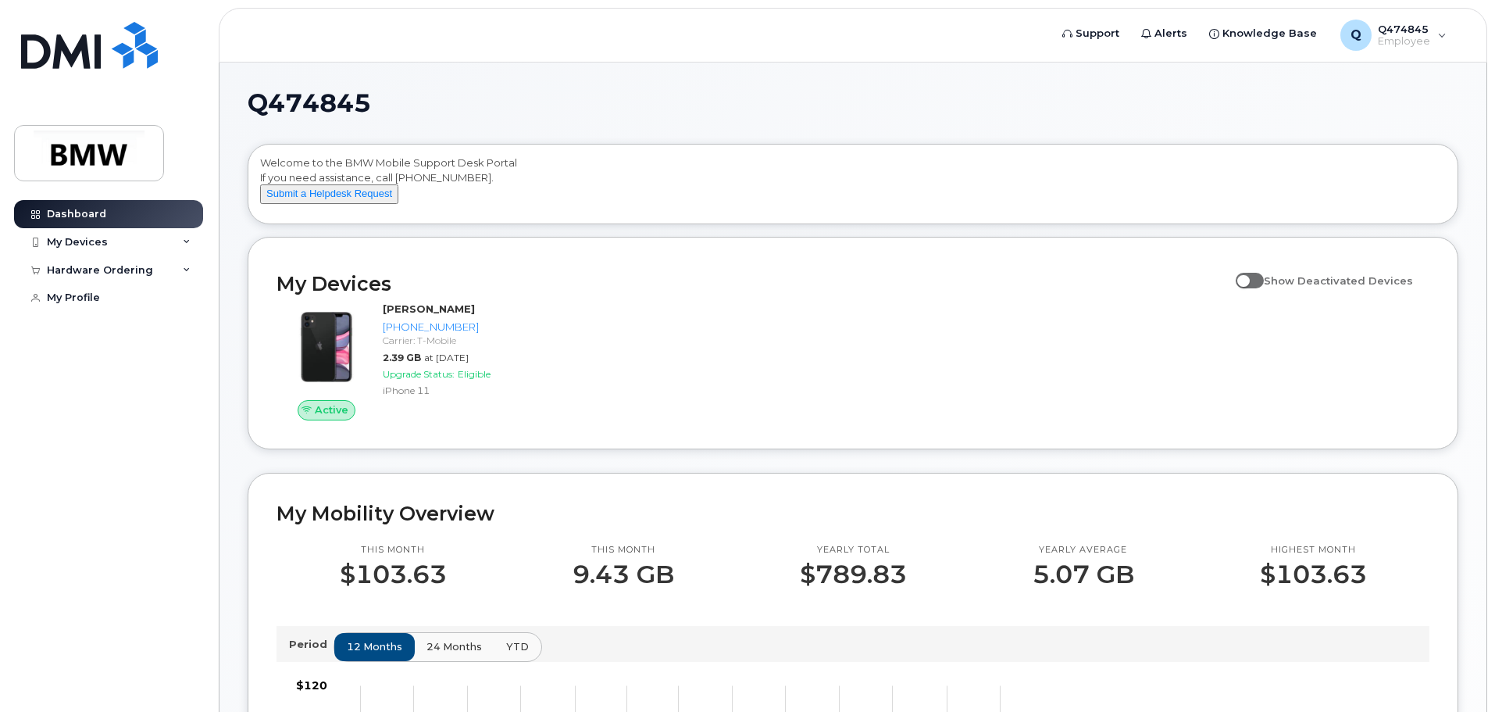
click at [230, 372] on div "Q474845 Welcome to the BMW Mobile Support Desk Portal If you need assistance, c…" at bounding box center [853, 706] width 1267 height 1286
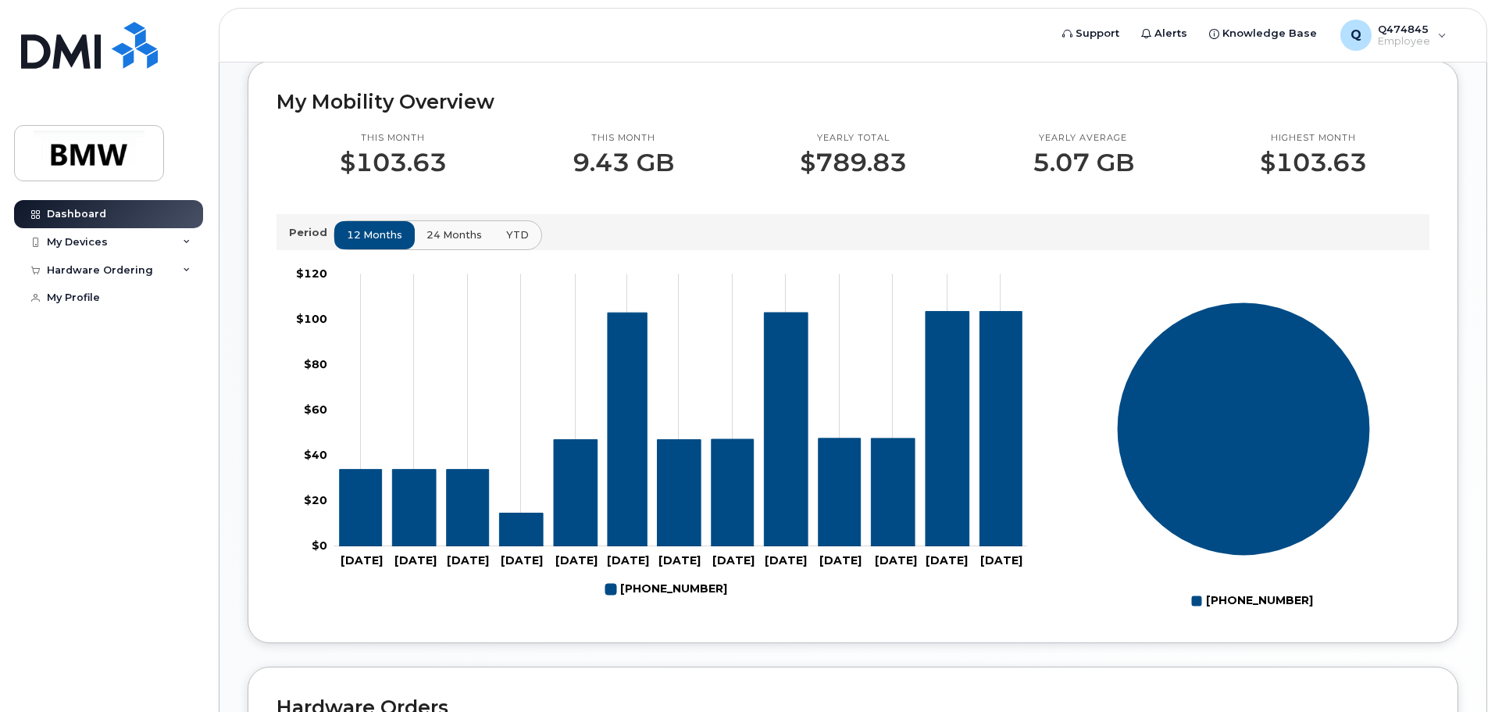
scroll to position [391, 0]
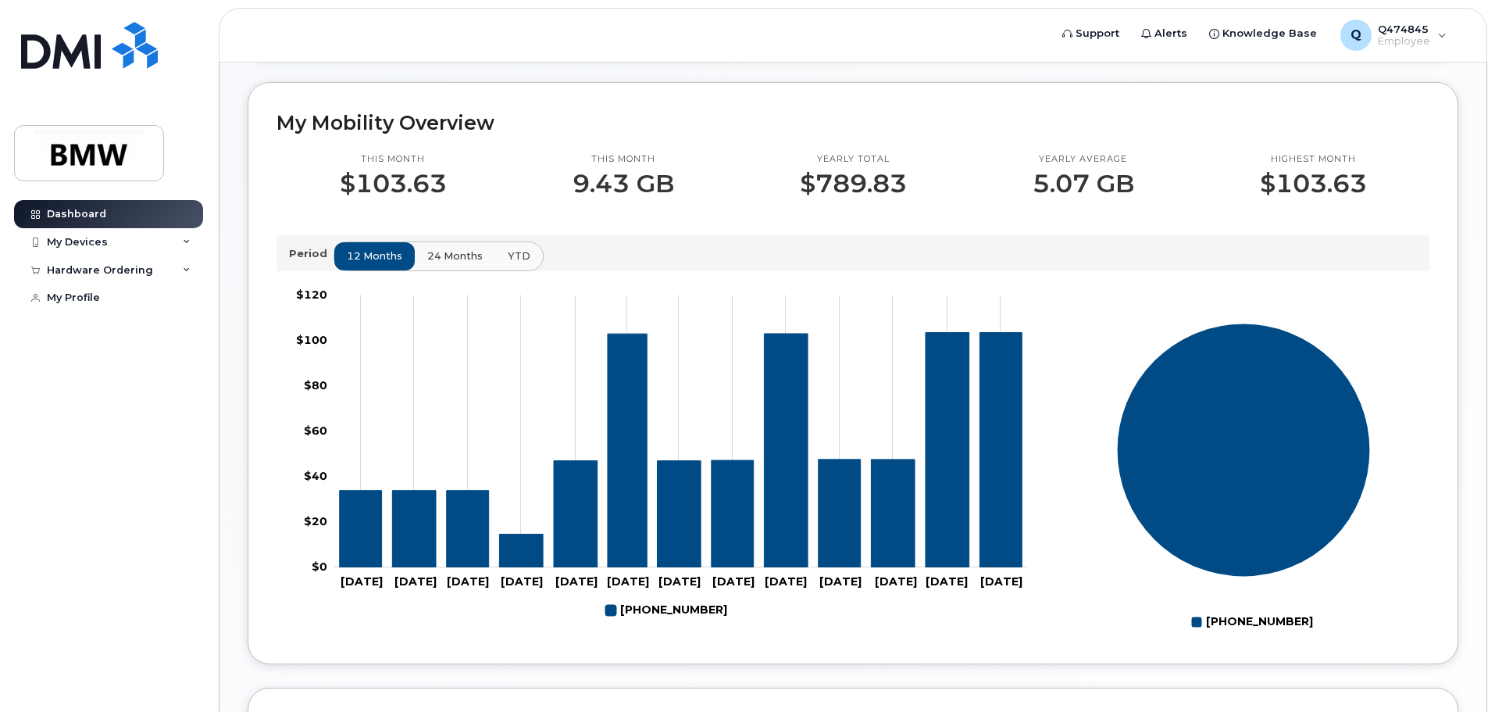
click at [456, 263] on span "24 months" at bounding box center [454, 255] width 55 height 15
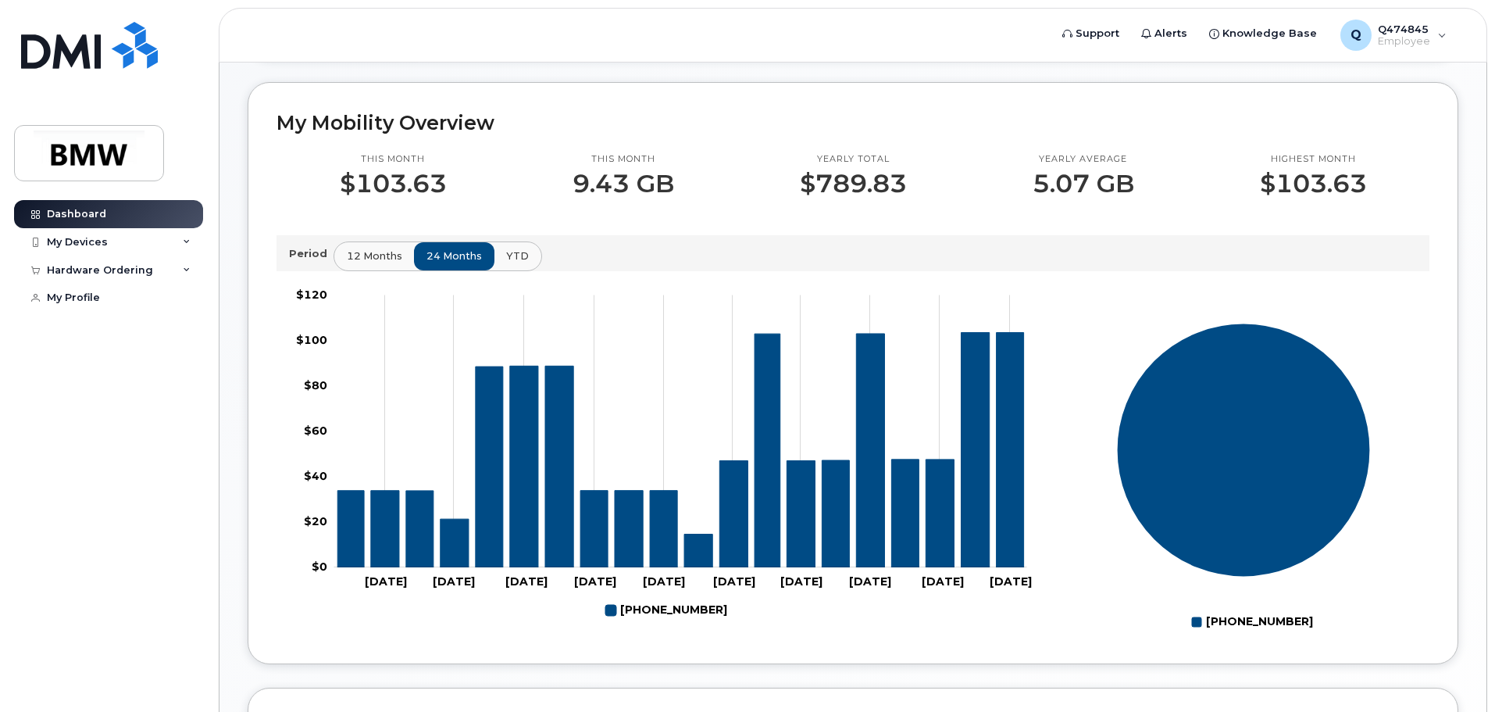
click at [234, 409] on div "Q474845 Welcome to the BMW Mobile Support Desk Portal If you need assistance, c…" at bounding box center [853, 315] width 1267 height 1286
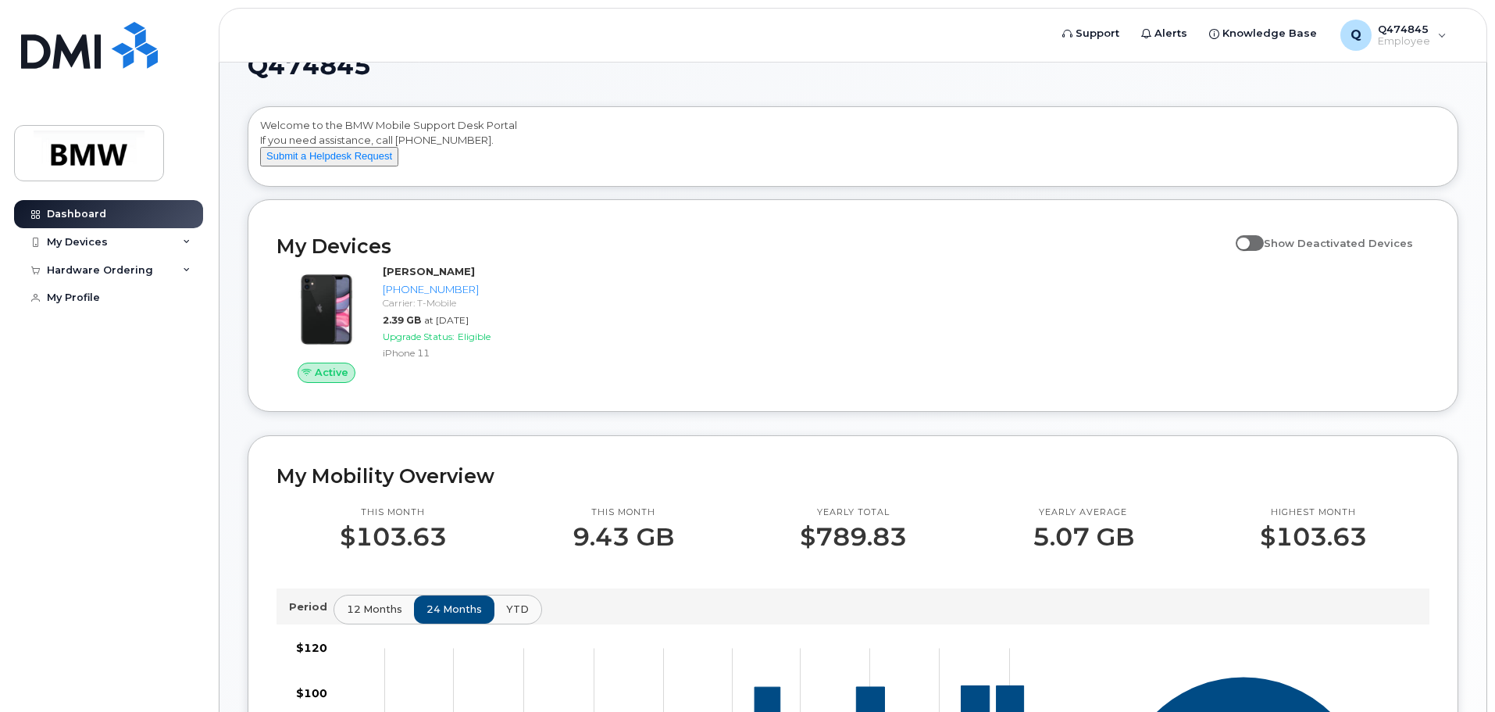
scroll to position [0, 0]
